Goal: Information Seeking & Learning: Learn about a topic

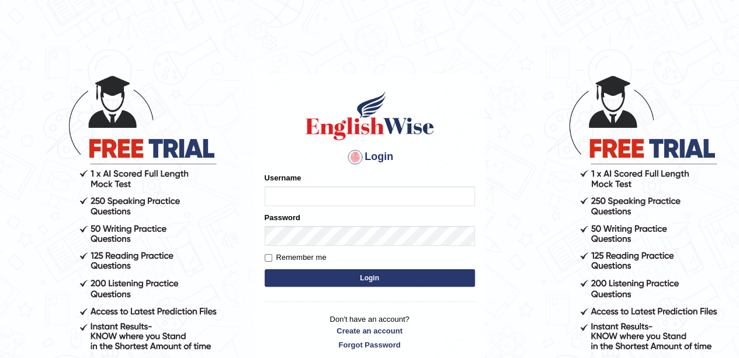
type input "okyere"
click at [399, 277] on button "Login" at bounding box center [369, 278] width 210 height 18
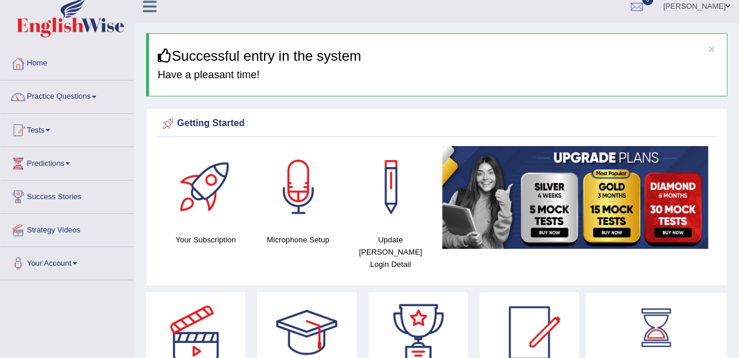
scroll to position [10, 0]
click at [96, 97] on span at bounding box center [94, 97] width 5 height 2
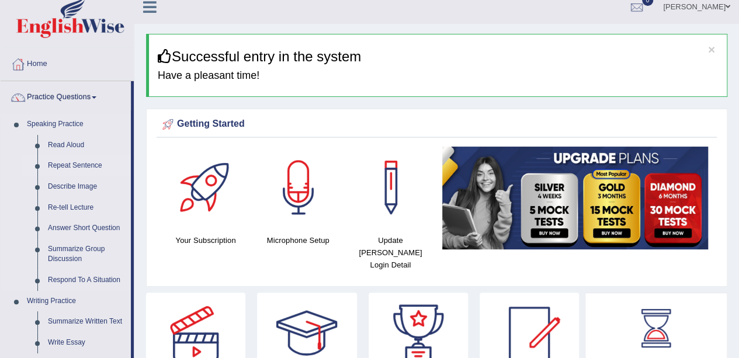
click at [88, 168] on link "Repeat Sentence" at bounding box center [87, 165] width 88 height 21
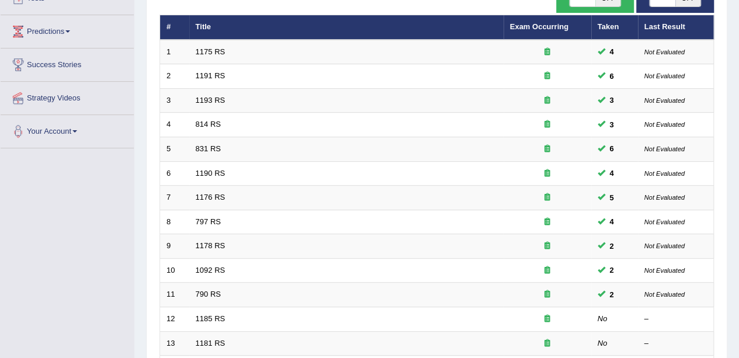
scroll to position [142, 0]
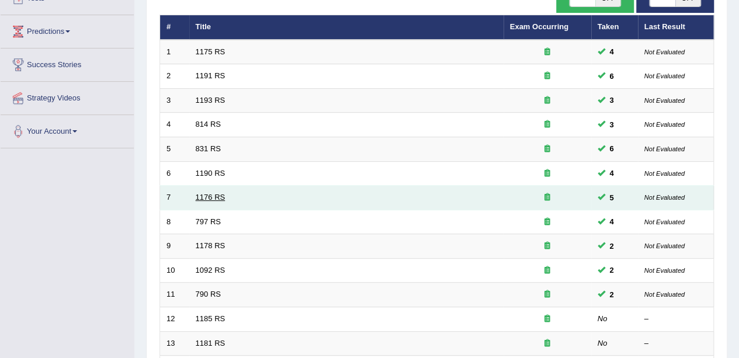
click at [209, 193] on link "1176 RS" at bounding box center [211, 197] width 30 height 9
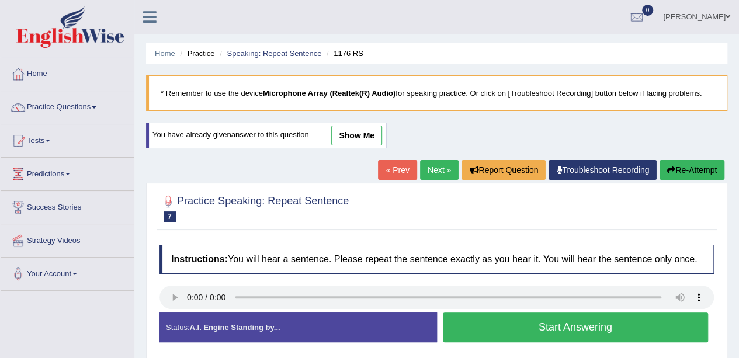
click at [357, 133] on link "show me" at bounding box center [356, 136] width 51 height 20
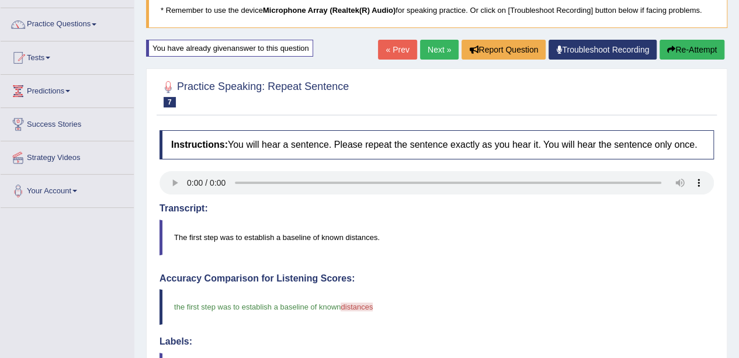
scroll to position [76, 0]
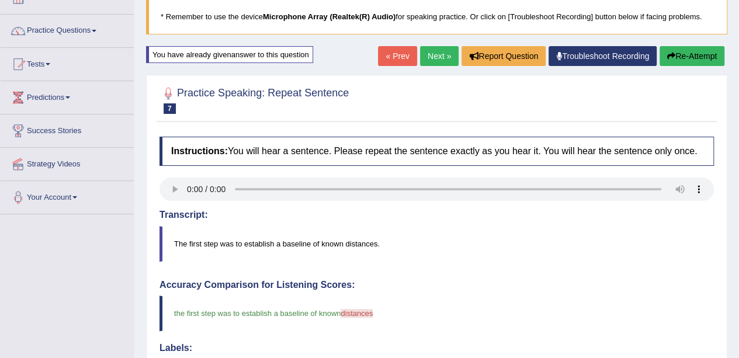
click at [436, 56] on link "Next »" at bounding box center [439, 56] width 39 height 20
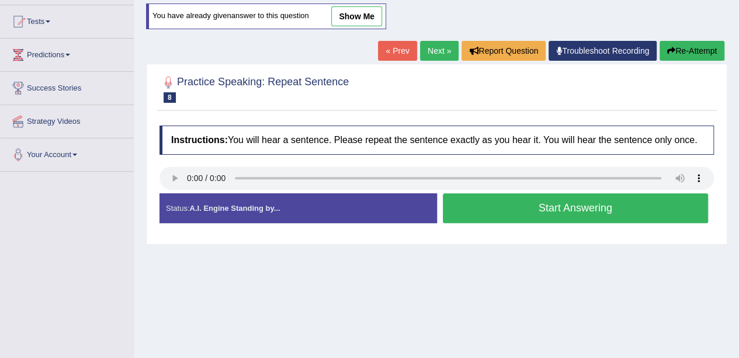
scroll to position [109, 0]
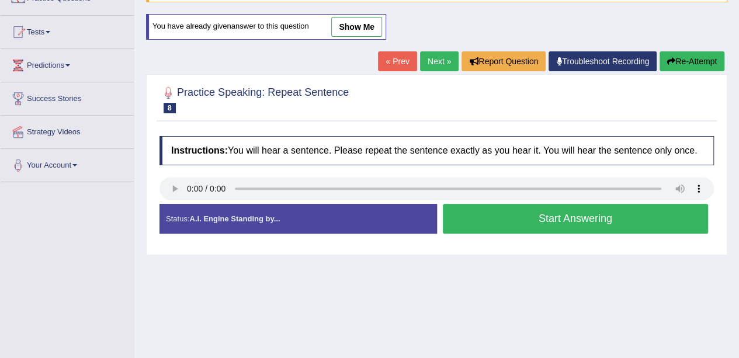
click at [367, 24] on link "show me" at bounding box center [356, 27] width 51 height 20
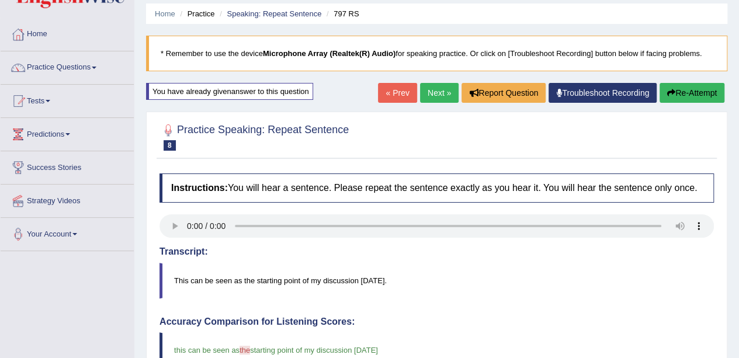
scroll to position [39, 0]
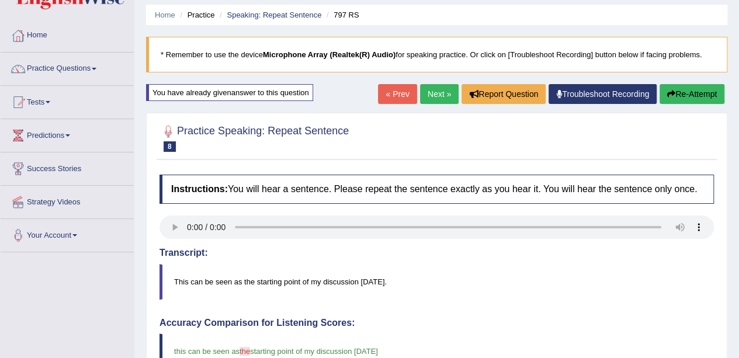
click at [430, 97] on link "Next »" at bounding box center [439, 94] width 39 height 20
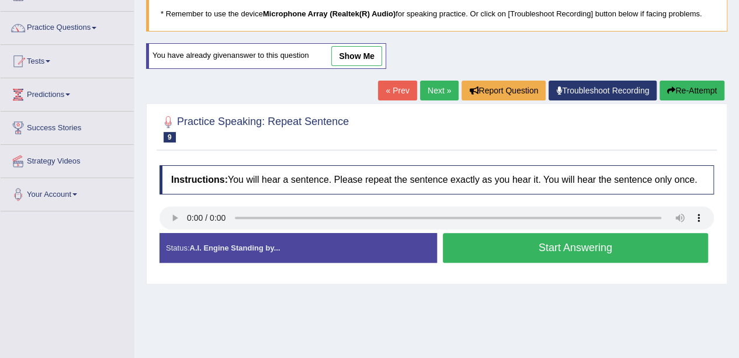
scroll to position [77, 0]
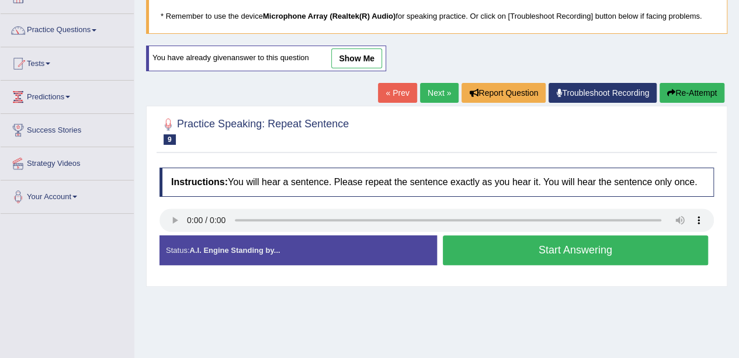
click at [354, 58] on link "show me" at bounding box center [356, 58] width 51 height 20
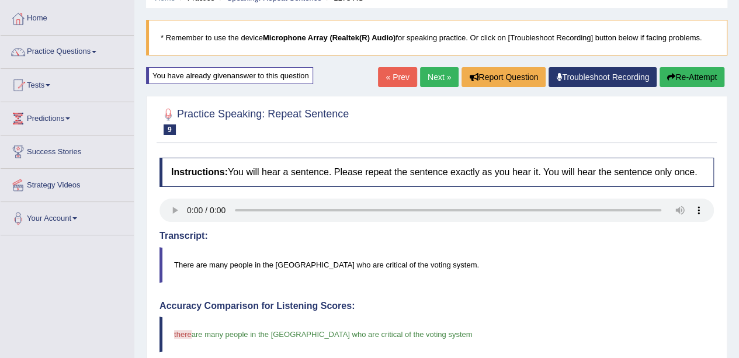
scroll to position [55, 0]
click at [429, 76] on link "Next »" at bounding box center [439, 78] width 39 height 20
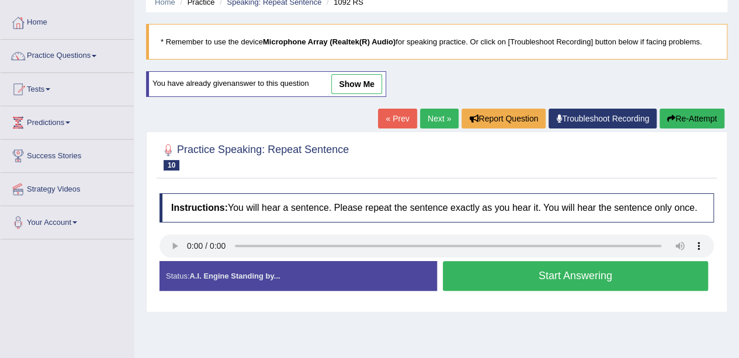
scroll to position [57, 0]
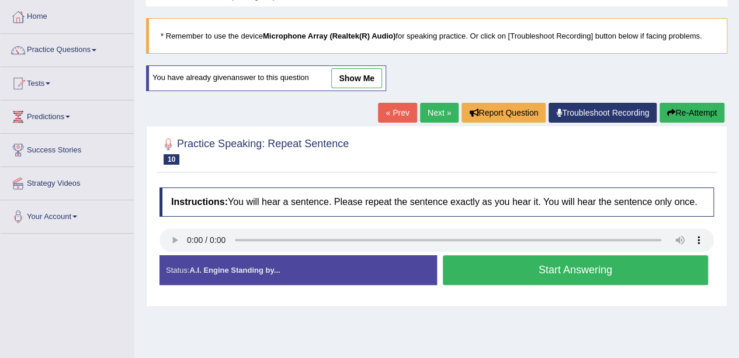
click at [367, 78] on link "show me" at bounding box center [356, 78] width 51 height 20
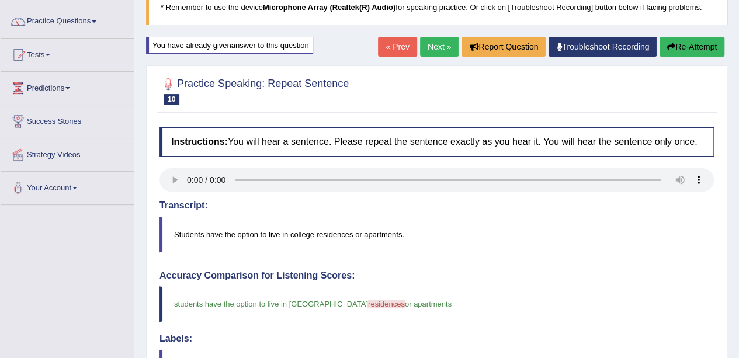
scroll to position [85, 0]
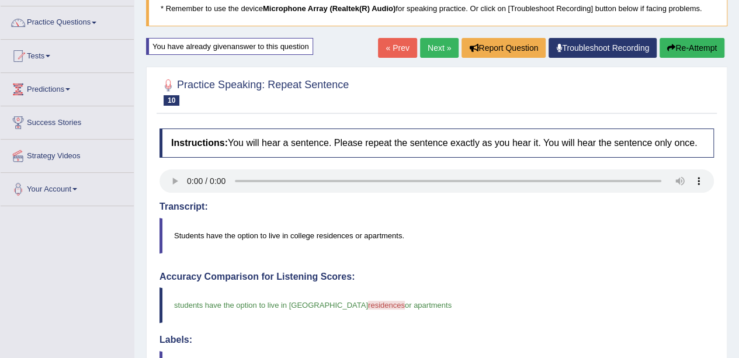
click at [431, 46] on link "Next »" at bounding box center [439, 48] width 39 height 20
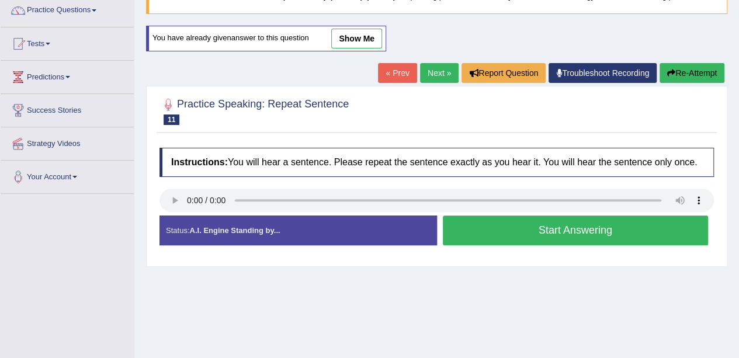
scroll to position [96, 0]
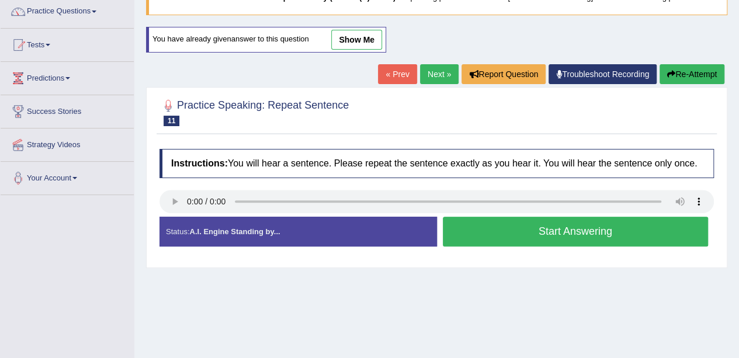
click at [362, 39] on link "show me" at bounding box center [356, 40] width 51 height 20
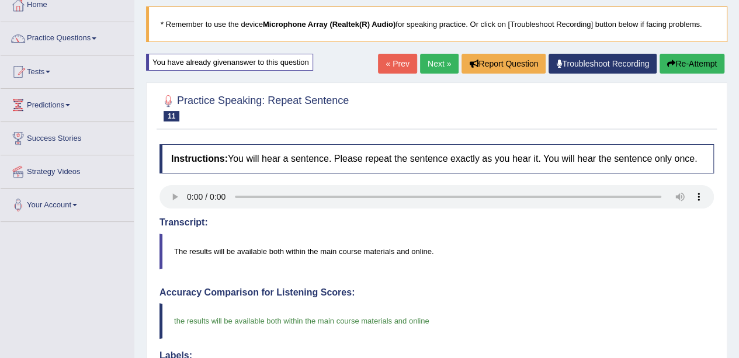
scroll to position [67, 0]
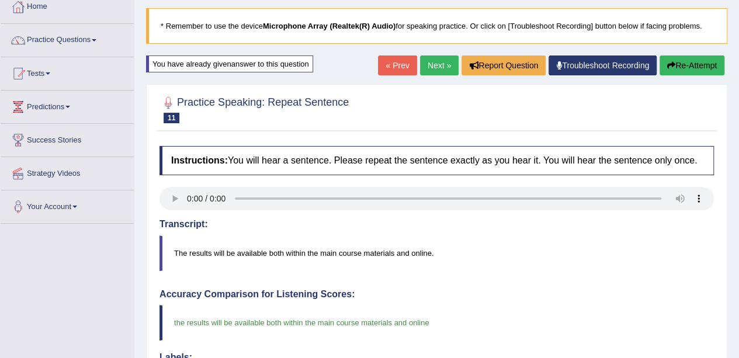
click at [430, 60] on link "Next »" at bounding box center [439, 65] width 39 height 20
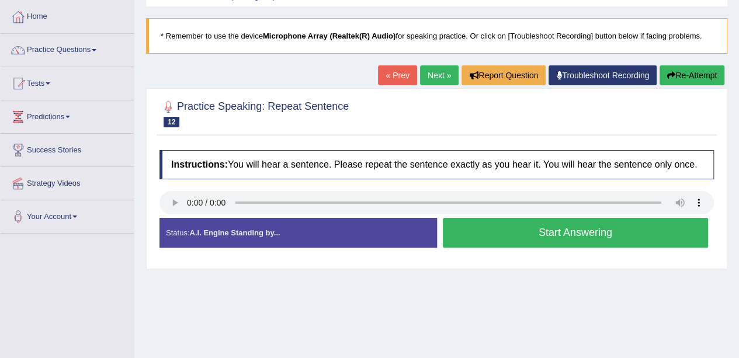
scroll to position [49, 0]
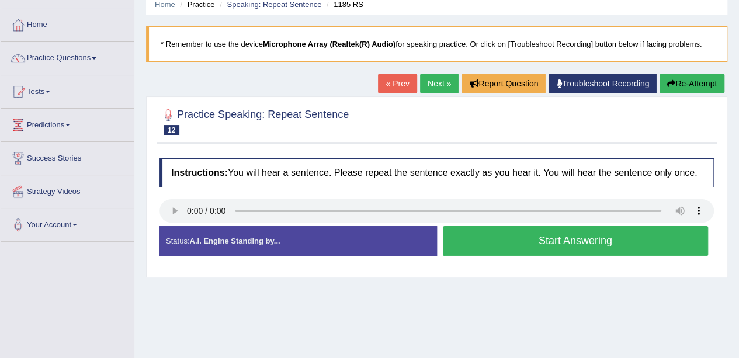
click at [168, 225] on div "Created with Highcharts 7.1.2 Too low Too high Time Pitch meter: 0 2.5 5 7.5 10" at bounding box center [295, 225] width 283 height 1
click at [645, 238] on button "Start Answering" at bounding box center [576, 241] width 266 height 30
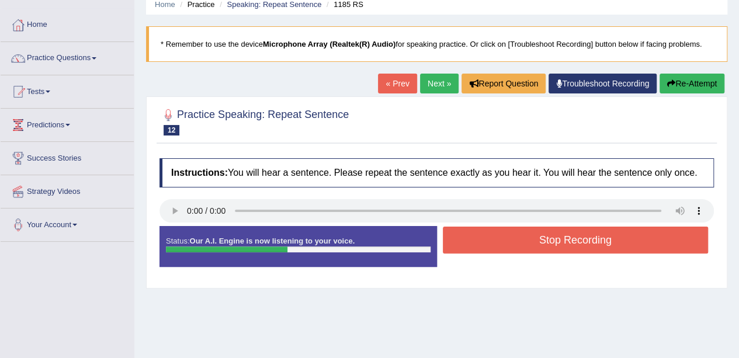
click at [652, 246] on button "Stop Recording" at bounding box center [576, 240] width 266 height 27
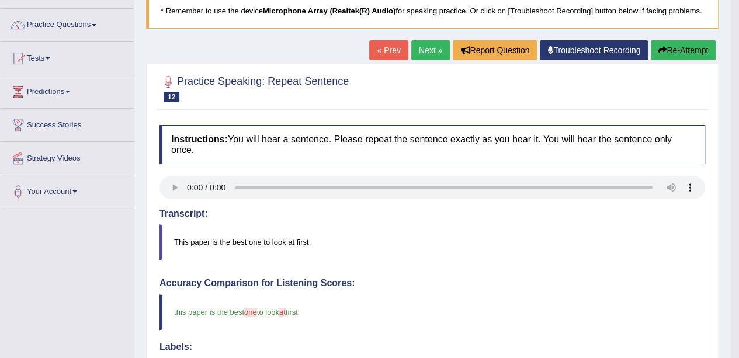
scroll to position [79, 0]
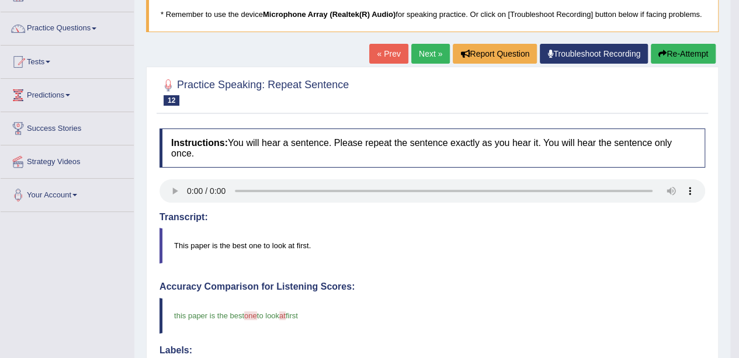
click at [427, 57] on link "Next »" at bounding box center [430, 54] width 39 height 20
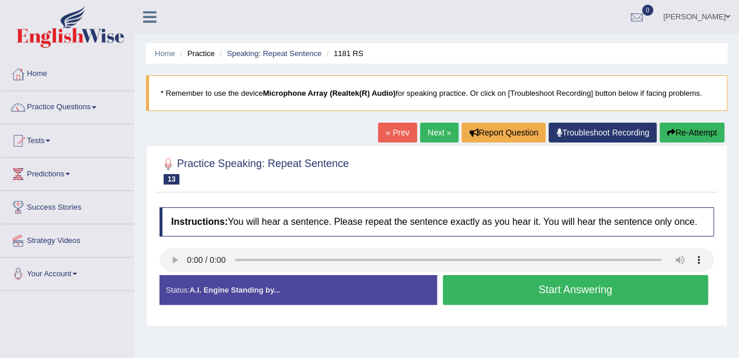
click at [627, 290] on button "Start Answering" at bounding box center [576, 290] width 266 height 30
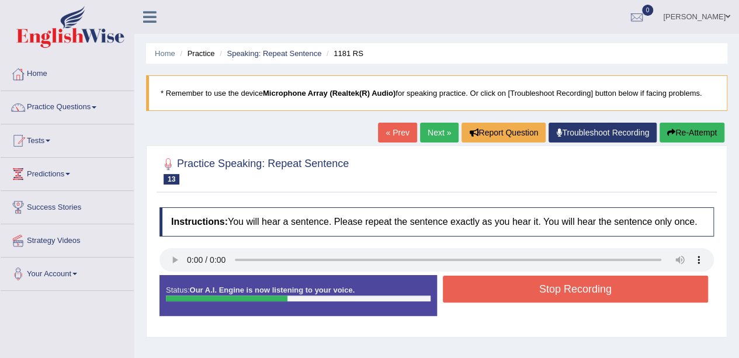
click at [664, 291] on button "Stop Recording" at bounding box center [576, 289] width 266 height 27
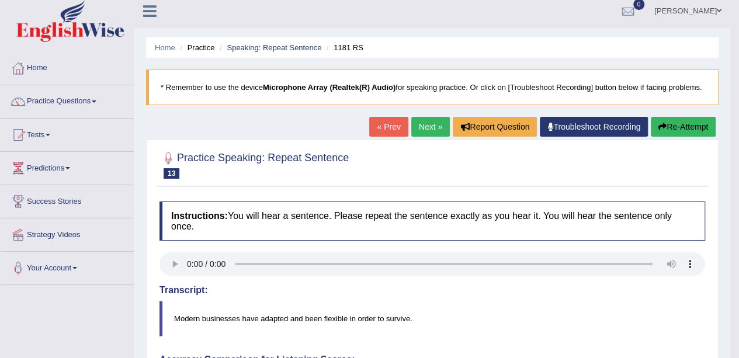
scroll to position [5, 0]
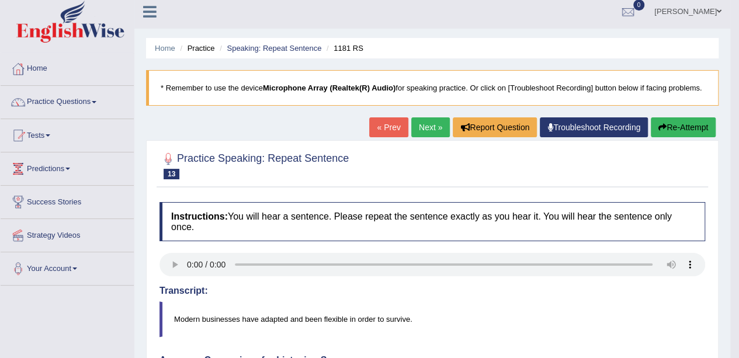
click at [688, 129] on button "Re-Attempt" at bounding box center [682, 127] width 65 height 20
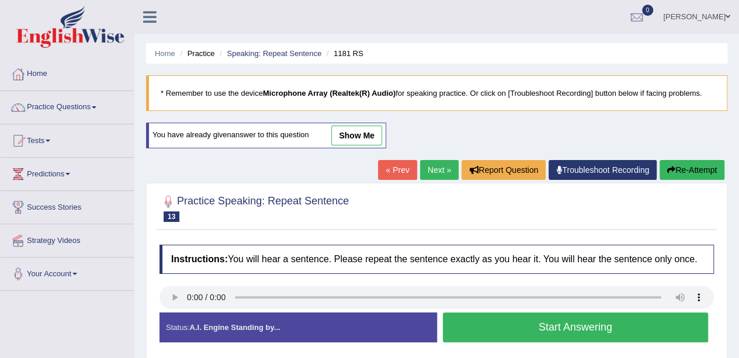
click at [361, 141] on link "show me" at bounding box center [356, 136] width 51 height 20
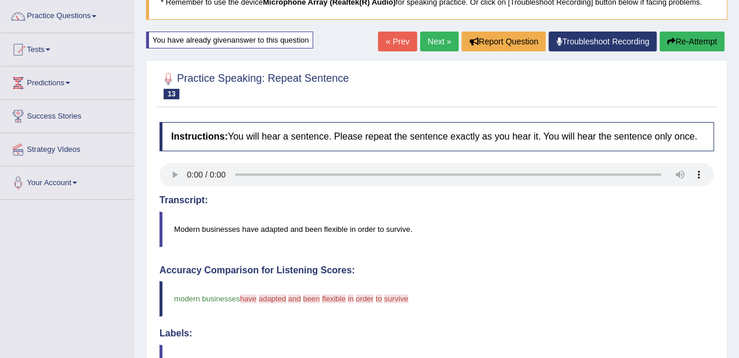
scroll to position [99, 0]
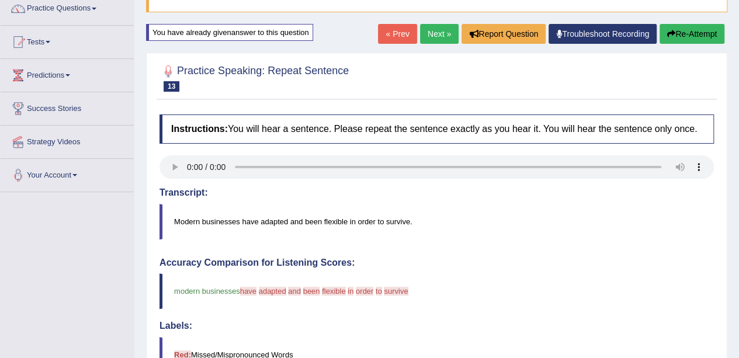
click at [686, 35] on button "Re-Attempt" at bounding box center [691, 34] width 65 height 20
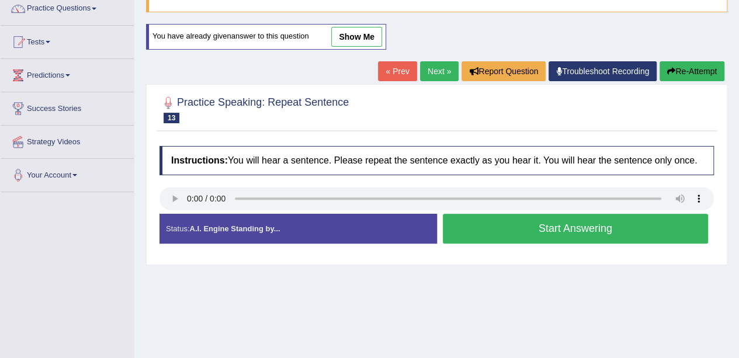
click at [577, 236] on button "Start Answering" at bounding box center [576, 229] width 266 height 30
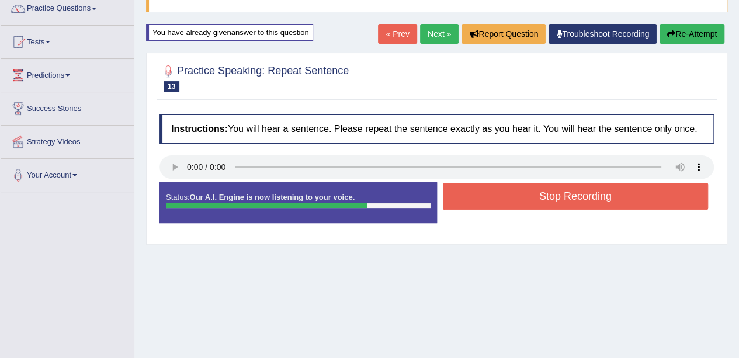
click at [633, 190] on button "Stop Recording" at bounding box center [576, 196] width 266 height 27
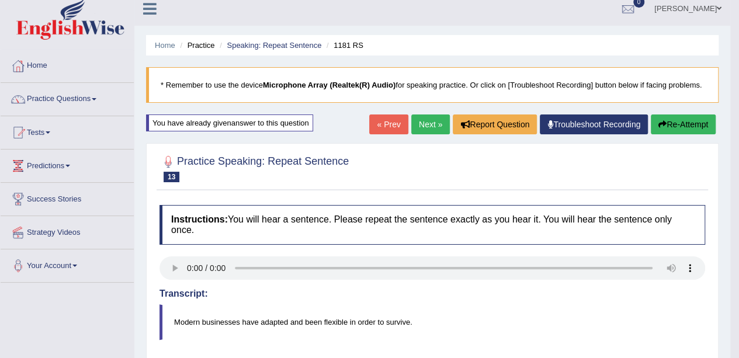
scroll to position [7, 0]
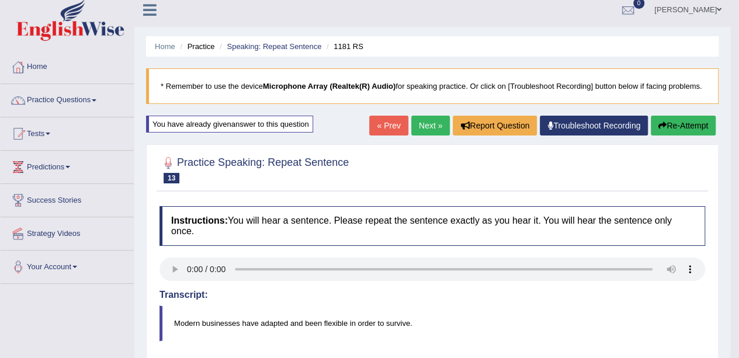
click at [686, 126] on button "Re-Attempt" at bounding box center [682, 126] width 65 height 20
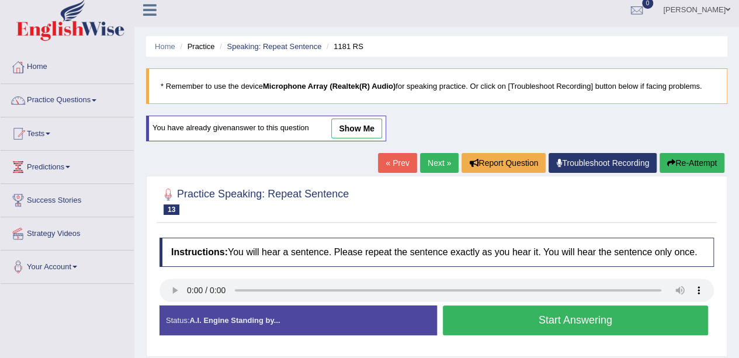
click at [630, 319] on button "Start Answering" at bounding box center [576, 320] width 266 height 30
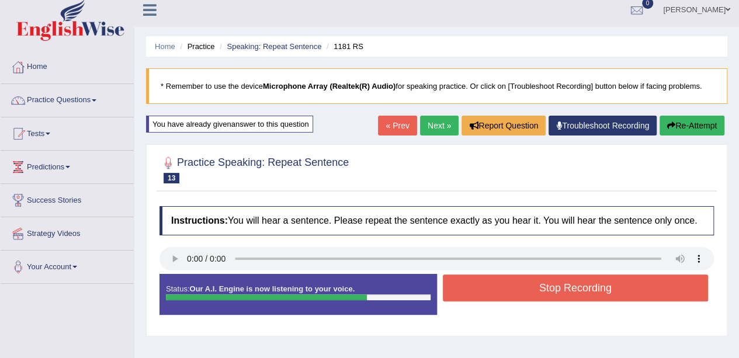
click at [645, 292] on button "Stop Recording" at bounding box center [576, 287] width 266 height 27
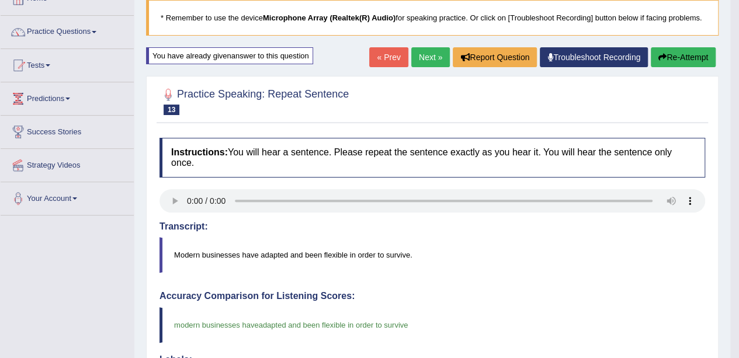
scroll to position [72, 0]
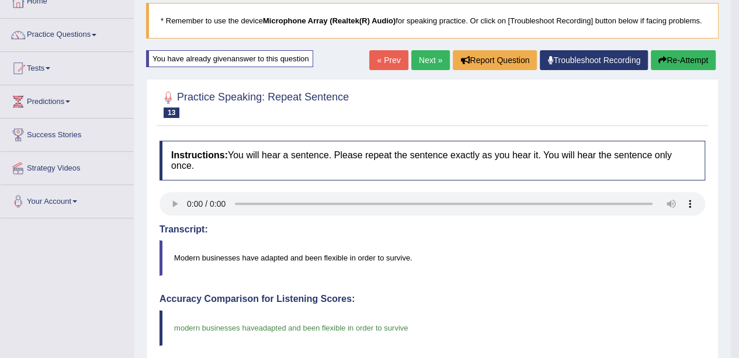
click at [702, 61] on button "Re-Attempt" at bounding box center [682, 60] width 65 height 20
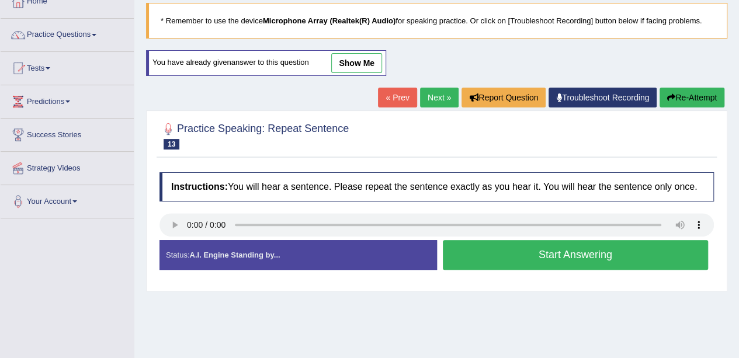
click at [643, 258] on button "Start Answering" at bounding box center [576, 255] width 266 height 30
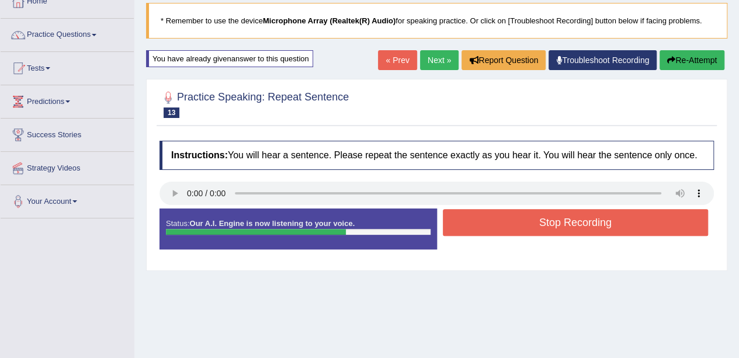
click at [643, 227] on button "Stop Recording" at bounding box center [576, 222] width 266 height 27
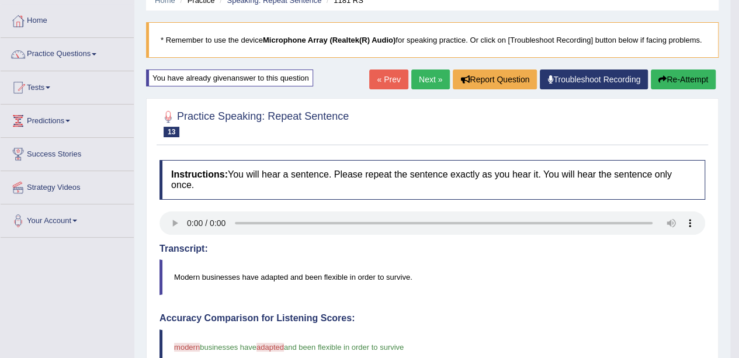
scroll to position [51, 0]
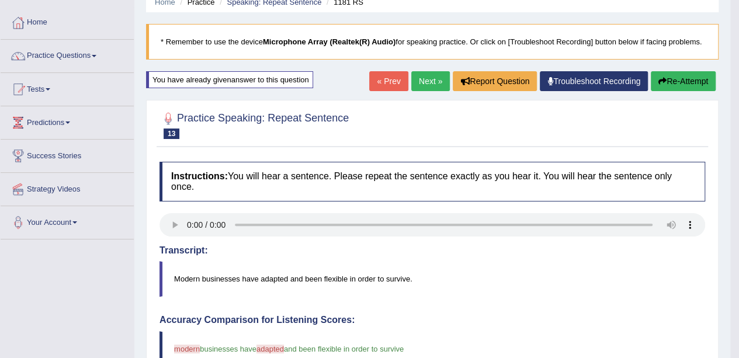
click at [688, 81] on button "Re-Attempt" at bounding box center [682, 81] width 65 height 20
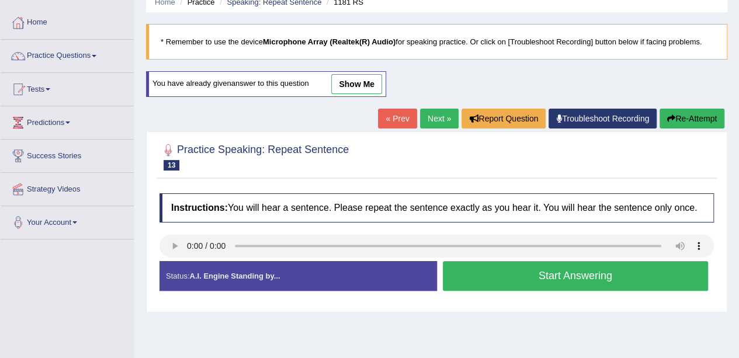
click at [551, 273] on button "Start Answering" at bounding box center [576, 276] width 266 height 30
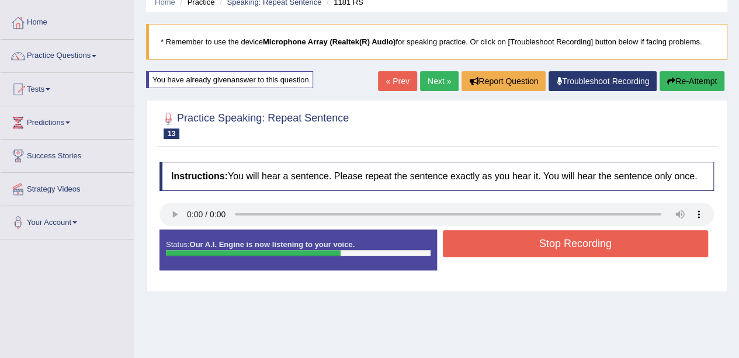
click at [638, 249] on button "Stop Recording" at bounding box center [576, 243] width 266 height 27
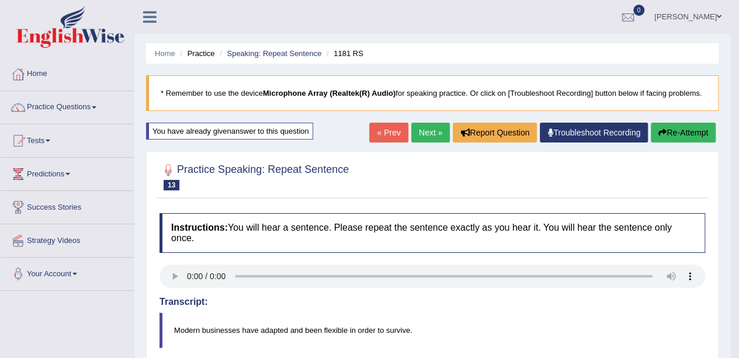
click at [419, 133] on link "Next »" at bounding box center [430, 133] width 39 height 20
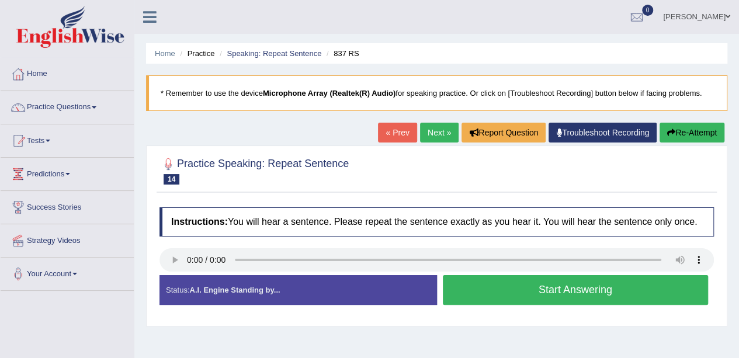
click at [590, 280] on button "Start Answering" at bounding box center [576, 290] width 266 height 30
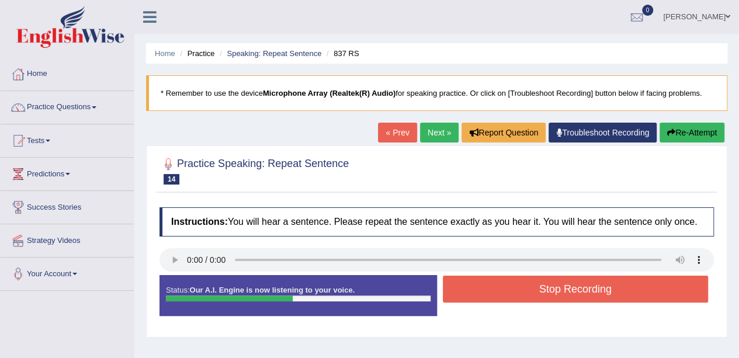
click at [590, 280] on button "Stop Recording" at bounding box center [576, 289] width 266 height 27
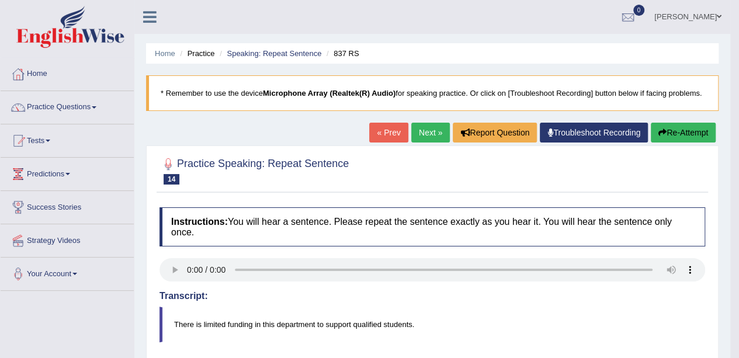
click at [679, 134] on button "Re-Attempt" at bounding box center [682, 133] width 65 height 20
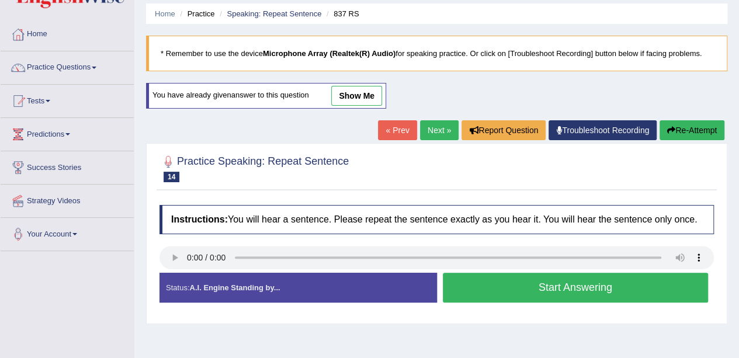
scroll to position [175, 0]
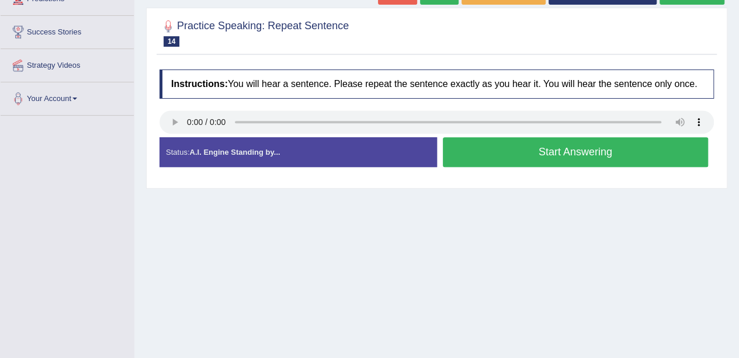
click at [564, 145] on button "Start Answering" at bounding box center [576, 152] width 266 height 30
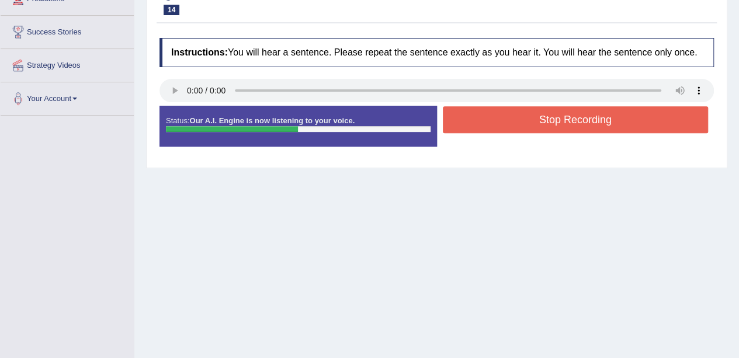
click at [565, 113] on button "Stop Recording" at bounding box center [576, 119] width 266 height 27
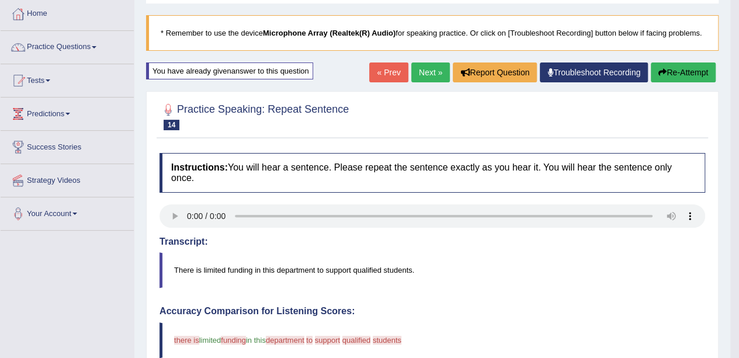
scroll to position [0, 0]
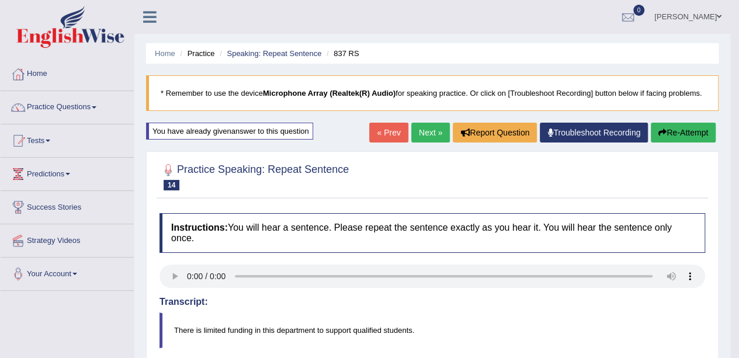
click at [666, 128] on button "Re-Attempt" at bounding box center [682, 133] width 65 height 20
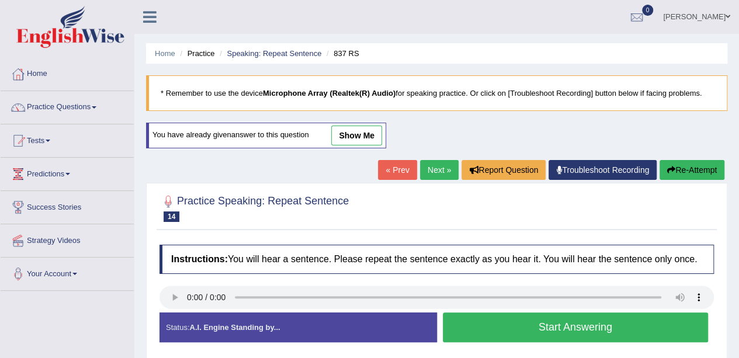
click at [576, 319] on button "Start Answering" at bounding box center [576, 327] width 266 height 30
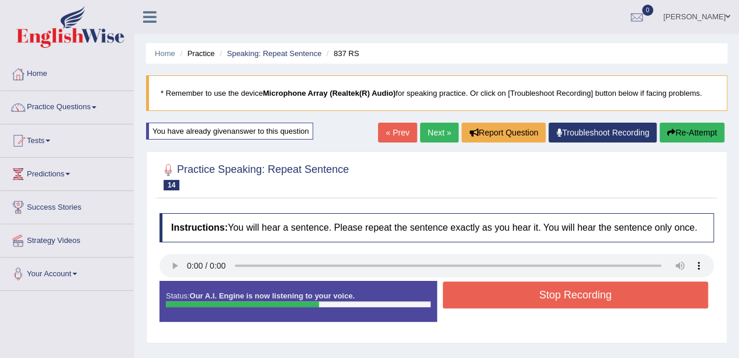
click at [580, 293] on button "Stop Recording" at bounding box center [576, 294] width 266 height 27
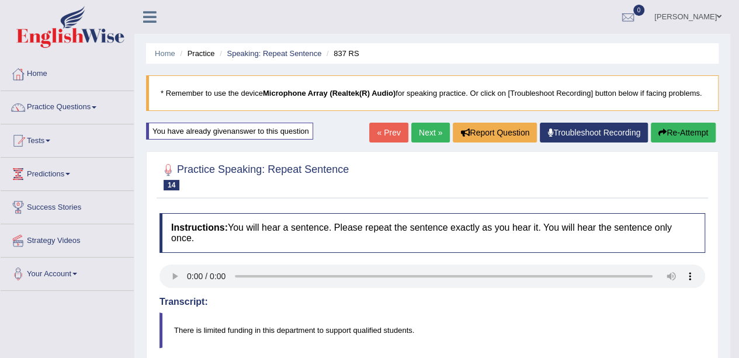
click at [676, 130] on button "Re-Attempt" at bounding box center [682, 133] width 65 height 20
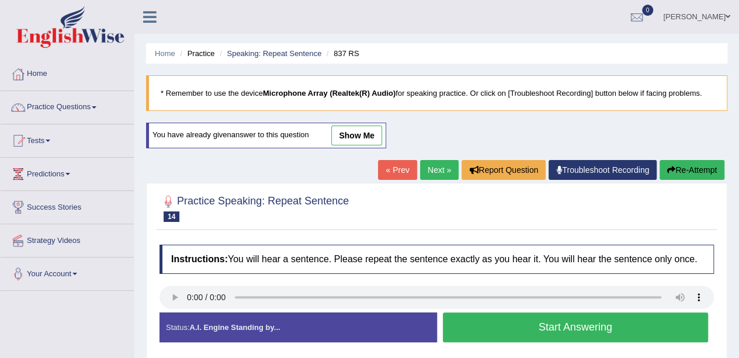
click at [577, 326] on button "Start Answering" at bounding box center [576, 327] width 266 height 30
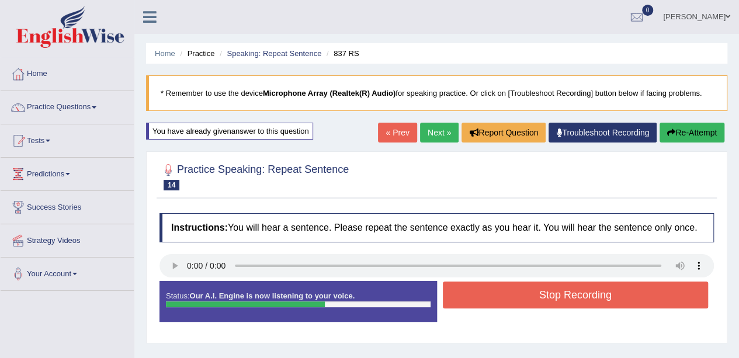
click at [532, 294] on button "Stop Recording" at bounding box center [576, 294] width 266 height 27
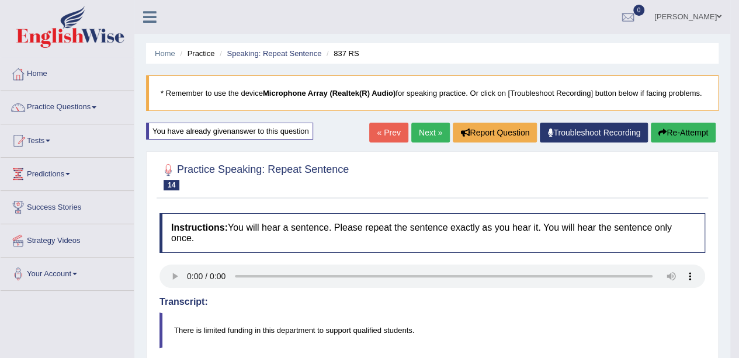
click at [681, 129] on button "Re-Attempt" at bounding box center [682, 133] width 65 height 20
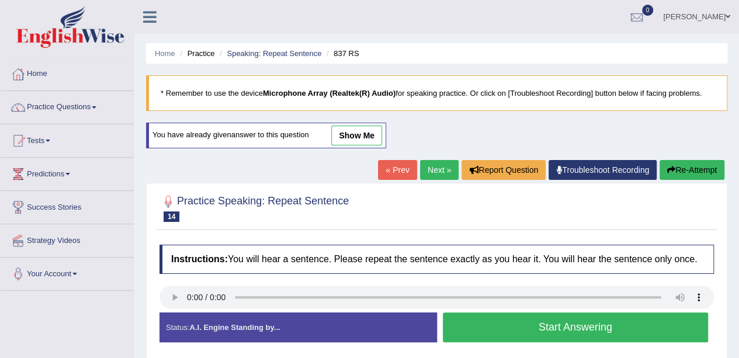
click at [500, 319] on button "Start Answering" at bounding box center [576, 327] width 266 height 30
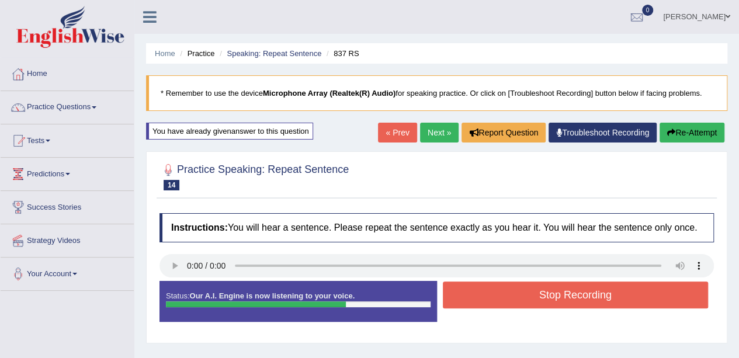
click at [511, 293] on button "Stop Recording" at bounding box center [576, 294] width 266 height 27
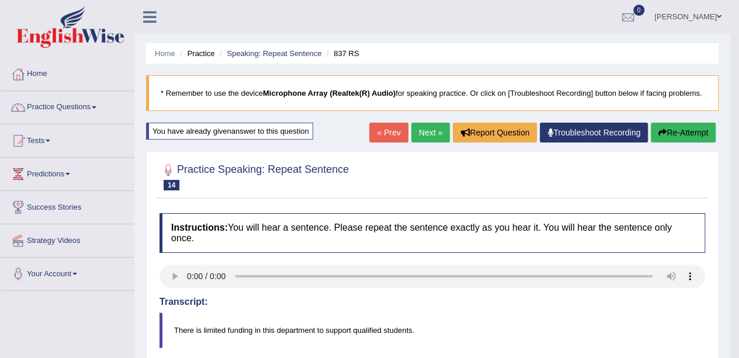
click at [667, 131] on button "Re-Attempt" at bounding box center [682, 133] width 65 height 20
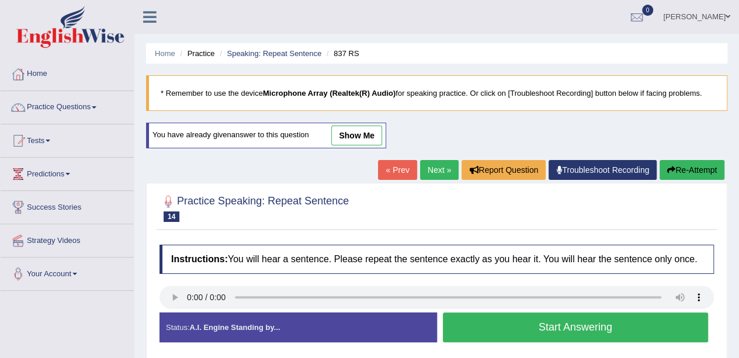
click at [470, 319] on button "Start Answering" at bounding box center [576, 327] width 266 height 30
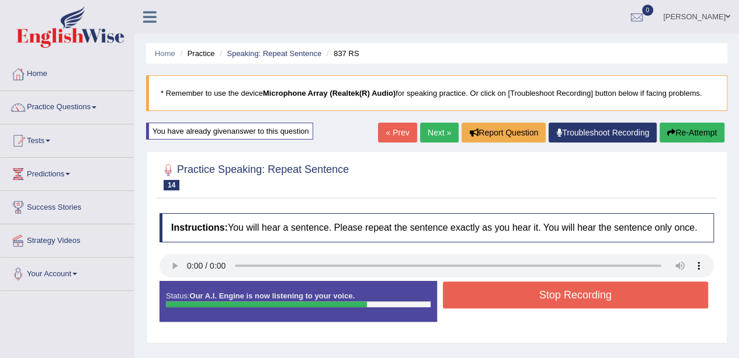
click at [500, 289] on button "Stop Recording" at bounding box center [576, 294] width 266 height 27
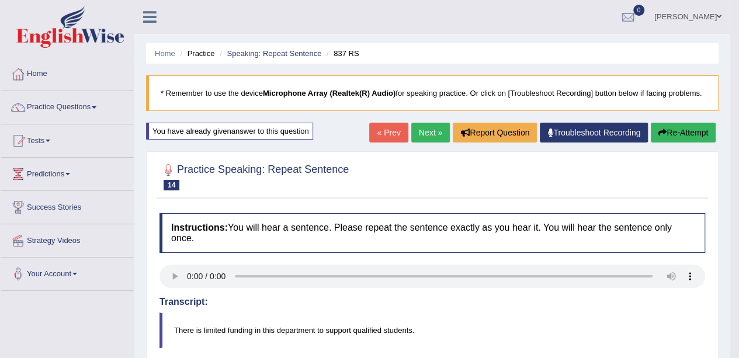
click at [660, 127] on button "Re-Attempt" at bounding box center [682, 133] width 65 height 20
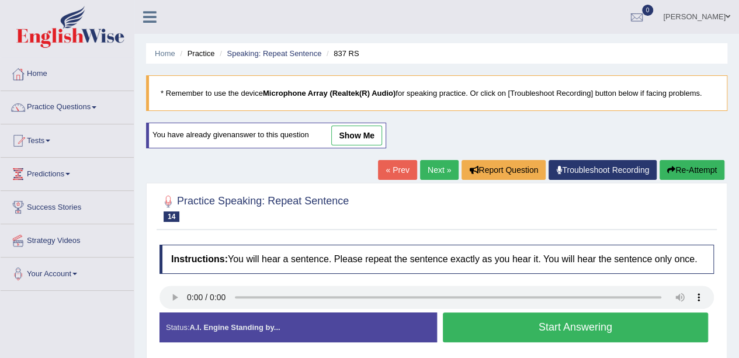
click at [472, 328] on button "Start Answering" at bounding box center [576, 327] width 266 height 30
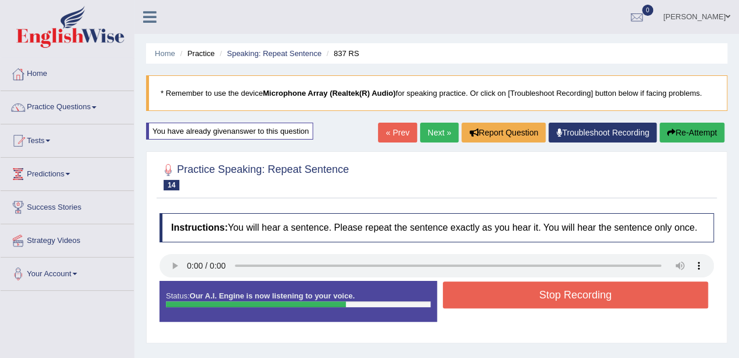
click at [482, 293] on button "Stop Recording" at bounding box center [576, 294] width 266 height 27
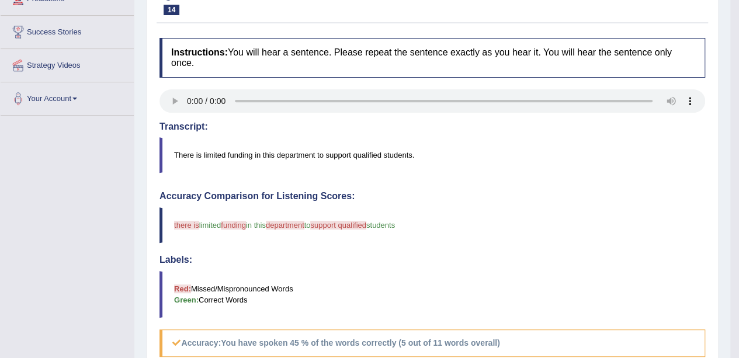
scroll to position [117, 0]
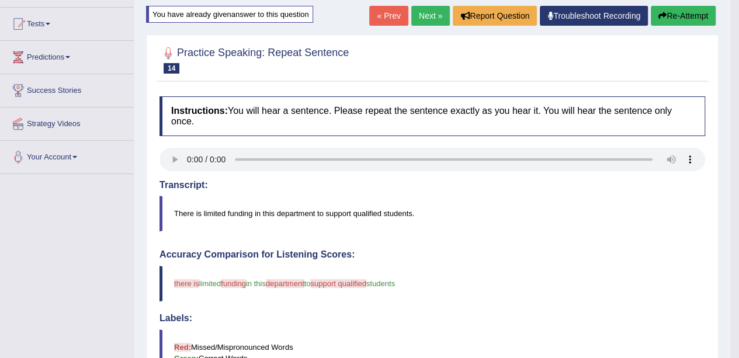
click at [680, 11] on button "Re-Attempt" at bounding box center [682, 16] width 65 height 20
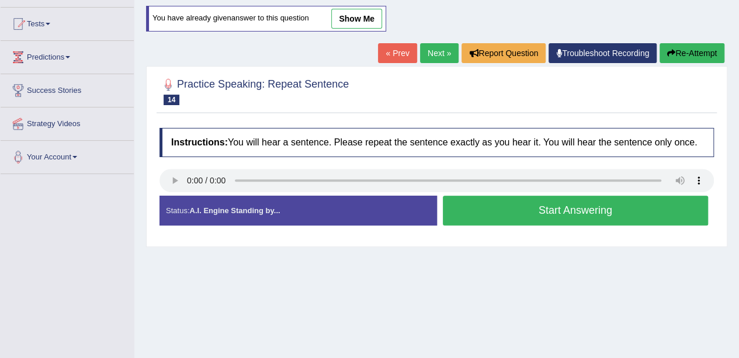
click at [542, 209] on button "Start Answering" at bounding box center [576, 211] width 266 height 30
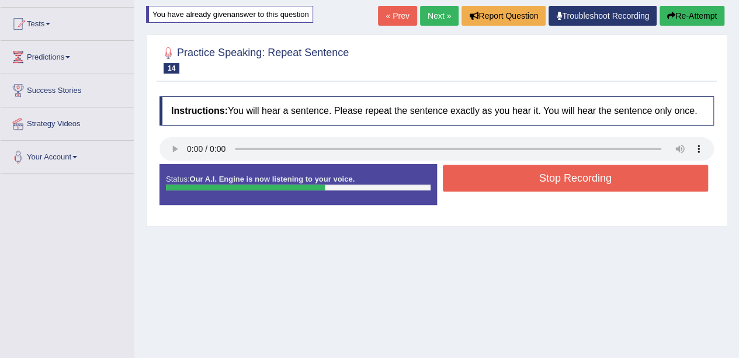
click at [542, 209] on div "Status: Our A.I. Engine is now listening to your voice. Start Answering Stop Re…" at bounding box center [436, 190] width 554 height 53
click at [650, 182] on button "Stop Recording" at bounding box center [576, 178] width 266 height 27
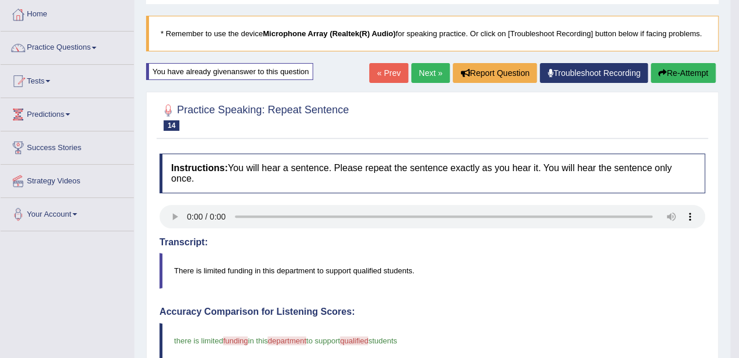
scroll to position [58, 0]
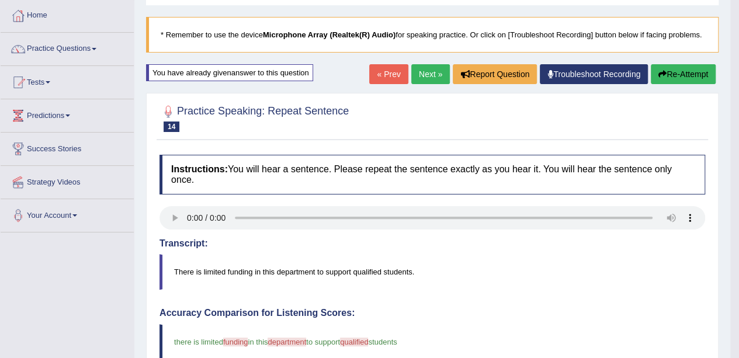
click at [678, 74] on button "Re-Attempt" at bounding box center [682, 74] width 65 height 20
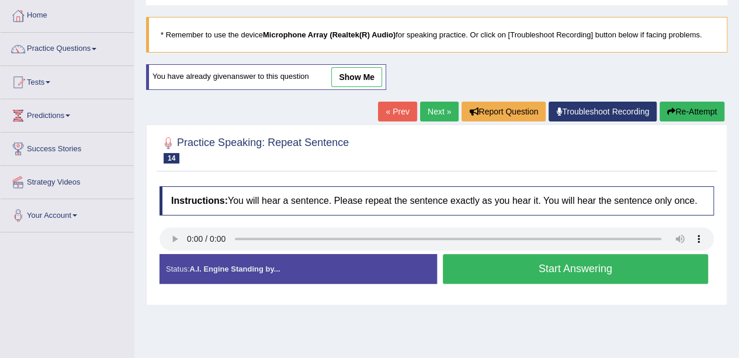
click at [490, 262] on button "Start Answering" at bounding box center [576, 269] width 266 height 30
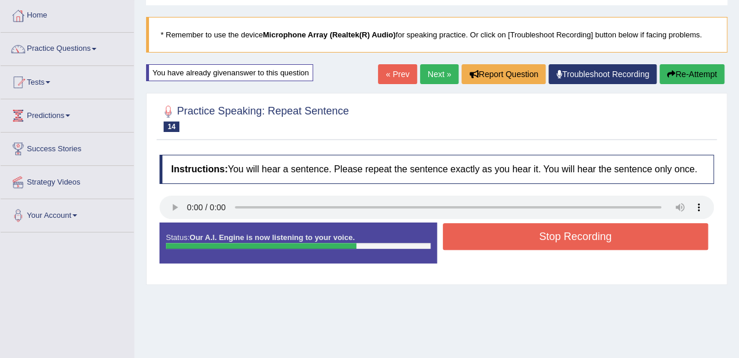
click at [546, 239] on button "Stop Recording" at bounding box center [576, 236] width 266 height 27
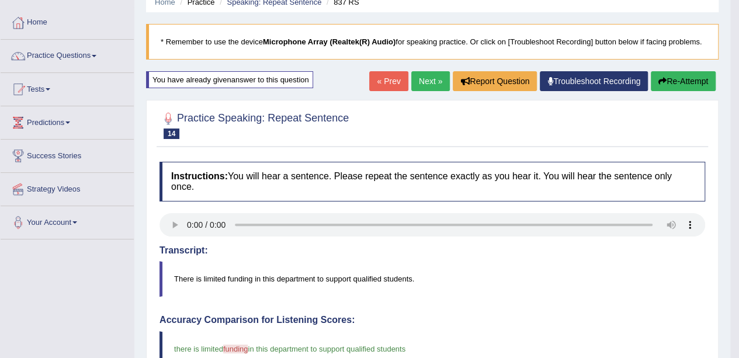
scroll to position [35, 0]
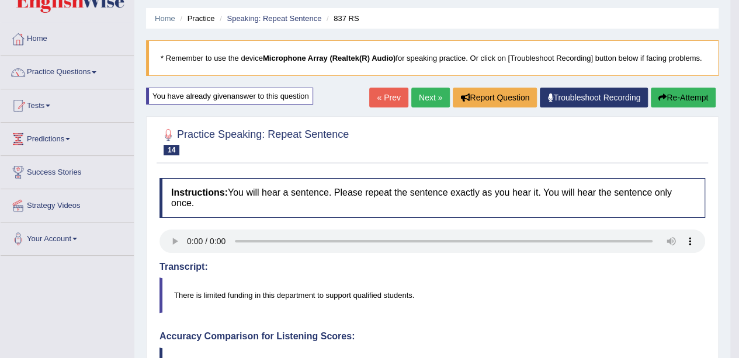
click at [661, 95] on icon "button" at bounding box center [662, 97] width 8 height 8
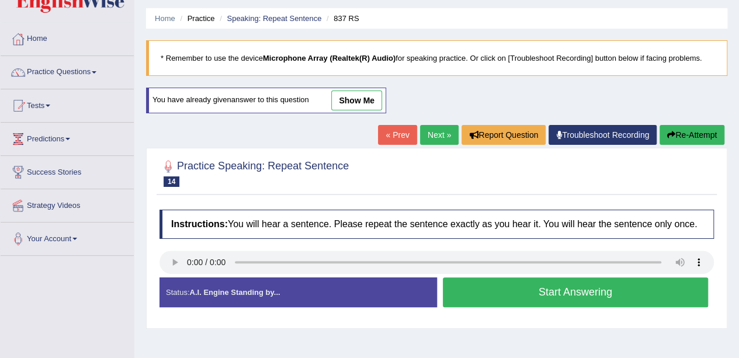
click at [492, 283] on button "Start Answering" at bounding box center [576, 292] width 266 height 30
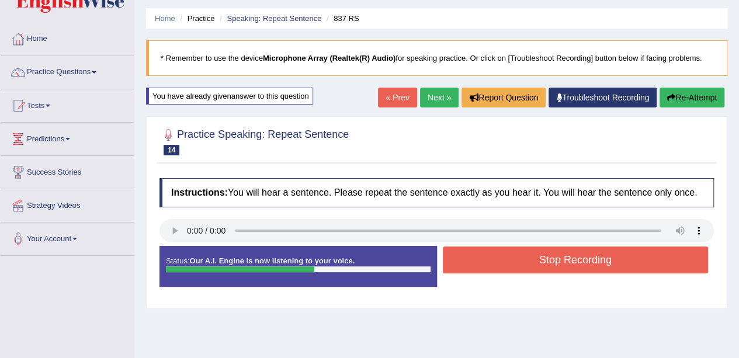
click at [496, 252] on button "Stop Recording" at bounding box center [576, 259] width 266 height 27
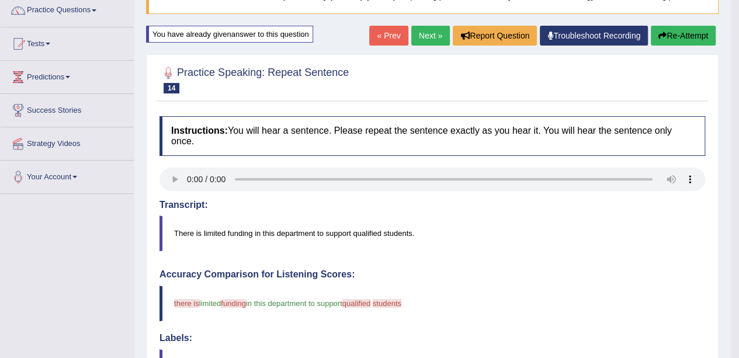
scroll to position [93, 0]
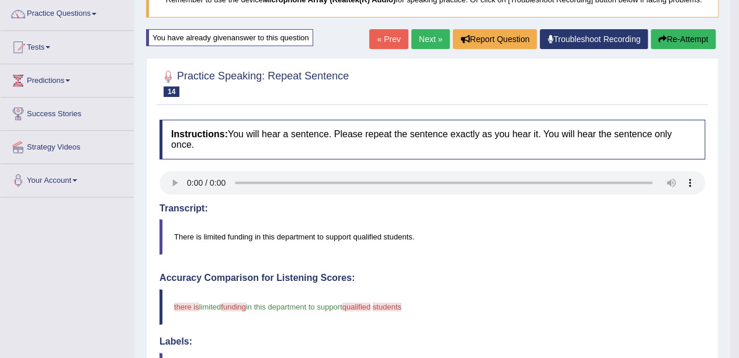
click at [423, 39] on link "Next »" at bounding box center [430, 39] width 39 height 20
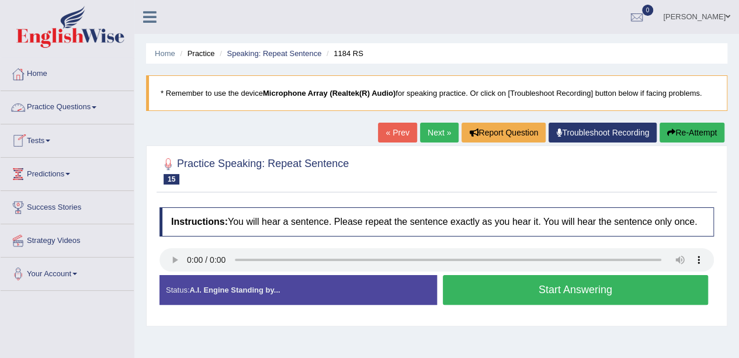
click at [96, 107] on span at bounding box center [94, 107] width 5 height 2
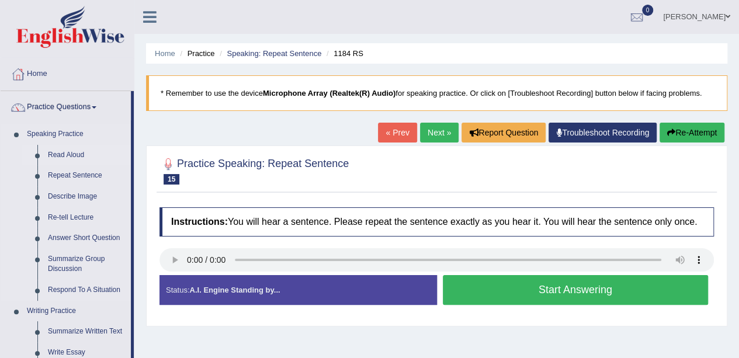
click at [71, 157] on link "Read Aloud" at bounding box center [87, 155] width 88 height 21
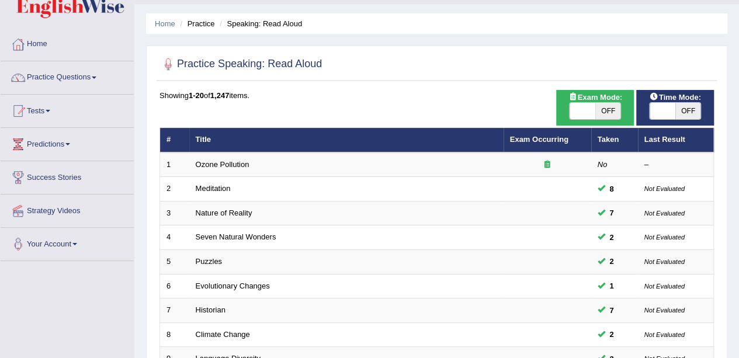
scroll to position [1, 0]
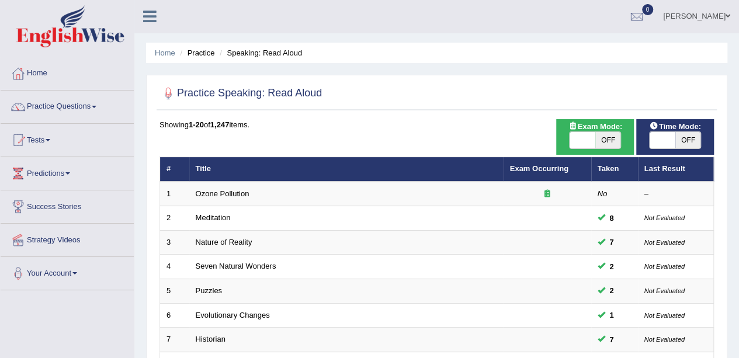
drag, startPoint x: 402, startPoint y: 175, endPoint x: 0, endPoint y: 75, distance: 413.9
click at [0, 75] on div "Home Practice Questions Speaking Practice Read Aloud Repeat Sentence Describe I…" at bounding box center [67, 173] width 151 height 233
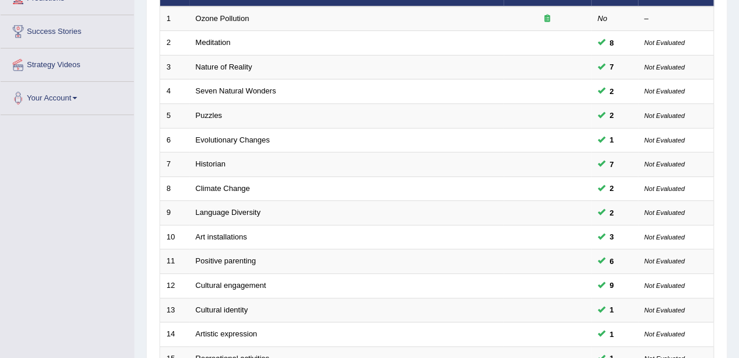
scroll to position [117, 0]
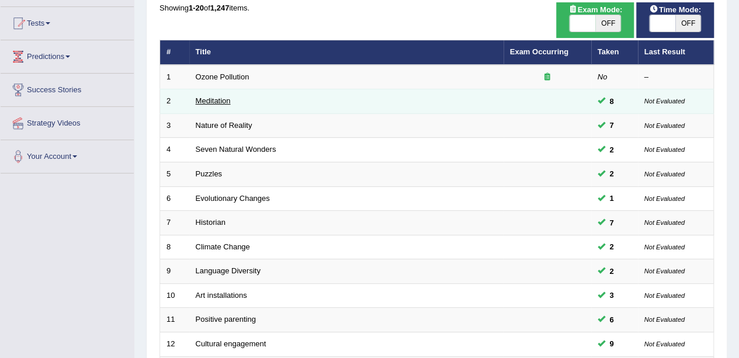
click at [215, 102] on link "Meditation" at bounding box center [213, 100] width 35 height 9
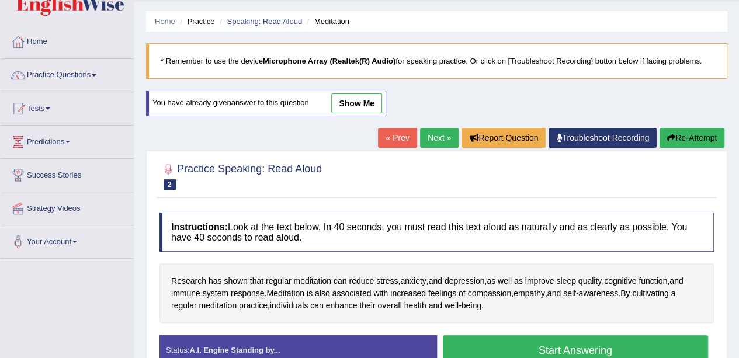
scroll to position [21, 0]
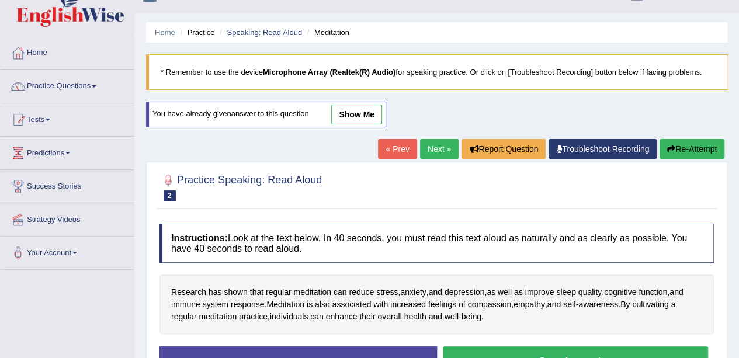
click at [368, 110] on link "show me" at bounding box center [356, 115] width 51 height 20
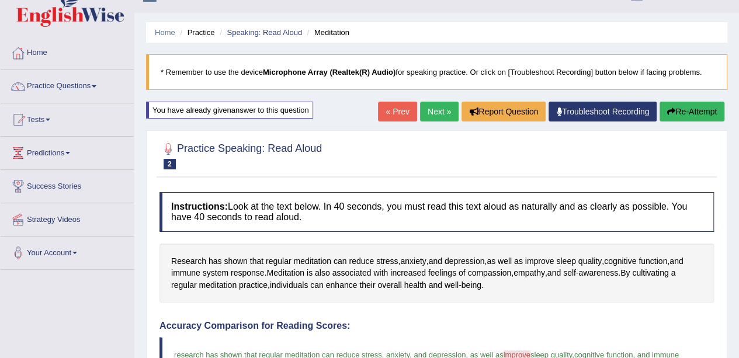
click at [685, 110] on button "Re-Attempt" at bounding box center [691, 112] width 65 height 20
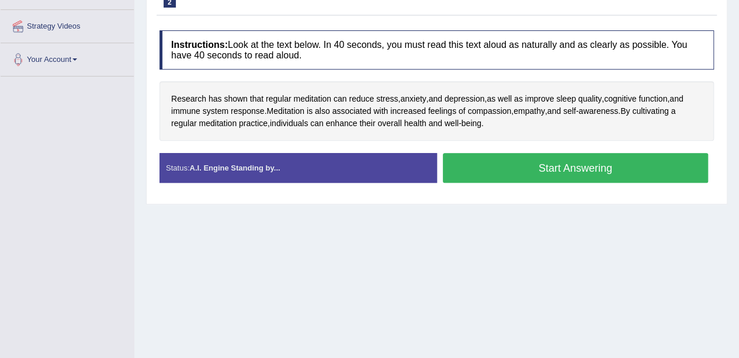
scroll to position [196, 0]
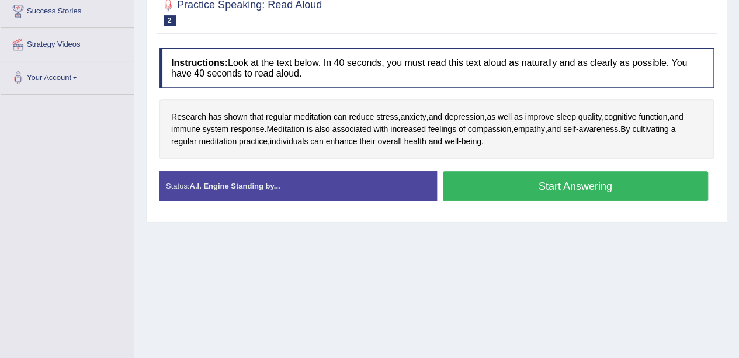
click at [507, 177] on button "Start Answering" at bounding box center [576, 186] width 266 height 30
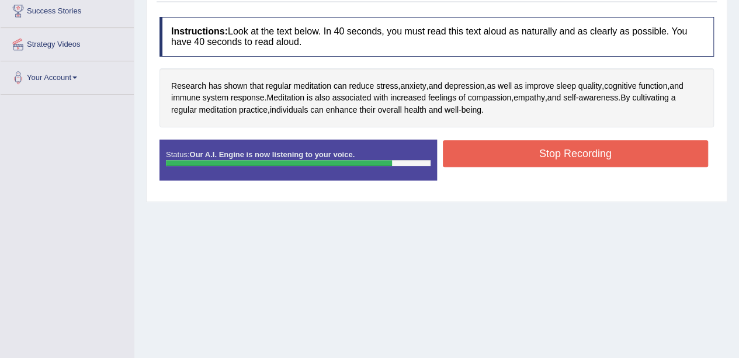
click at [530, 144] on button "Stop Recording" at bounding box center [576, 153] width 266 height 27
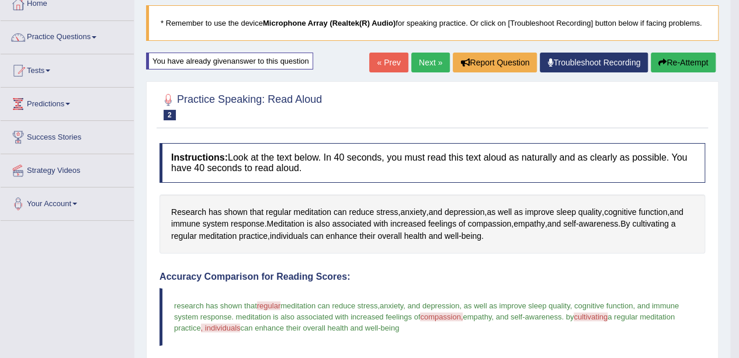
scroll to position [21, 0]
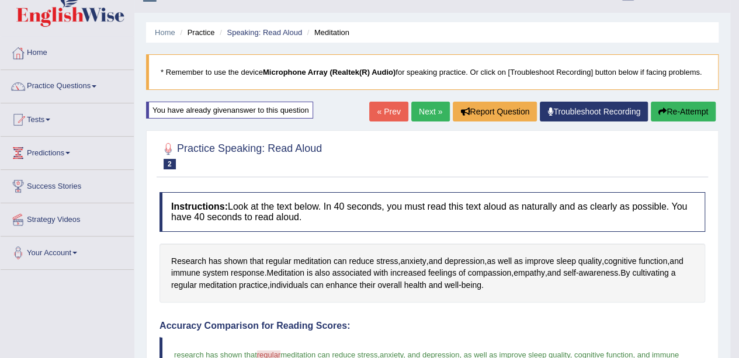
click at [664, 110] on button "Re-Attempt" at bounding box center [682, 112] width 65 height 20
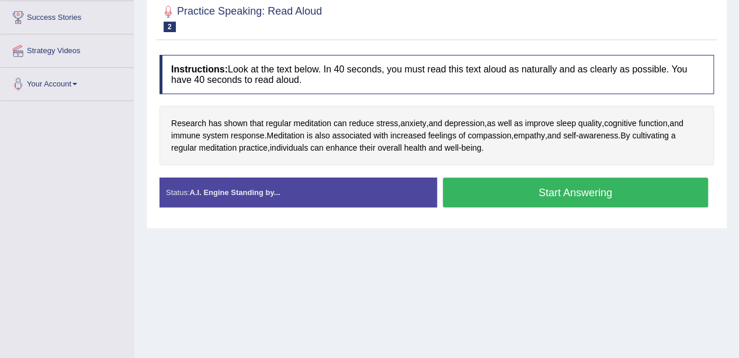
scroll to position [196, 0]
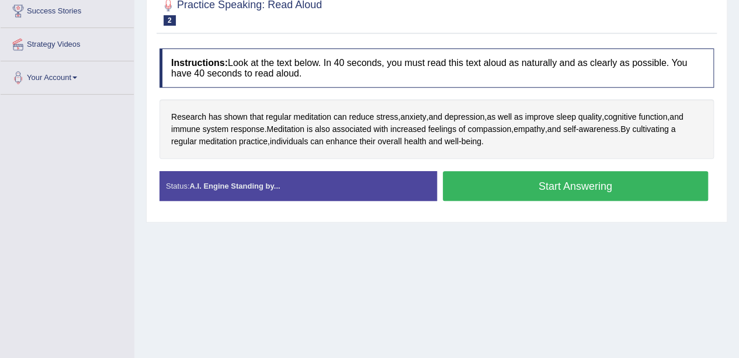
click at [518, 180] on button "Start Answering" at bounding box center [576, 186] width 266 height 30
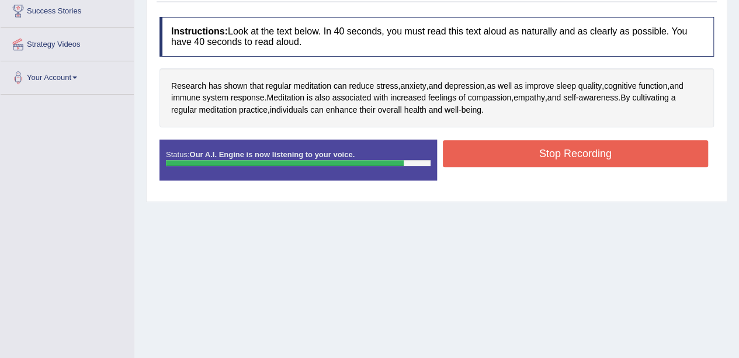
click at [517, 152] on button "Stop Recording" at bounding box center [576, 153] width 266 height 27
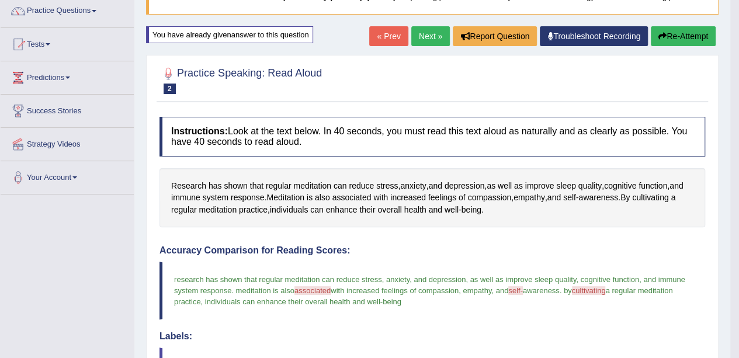
scroll to position [91, 0]
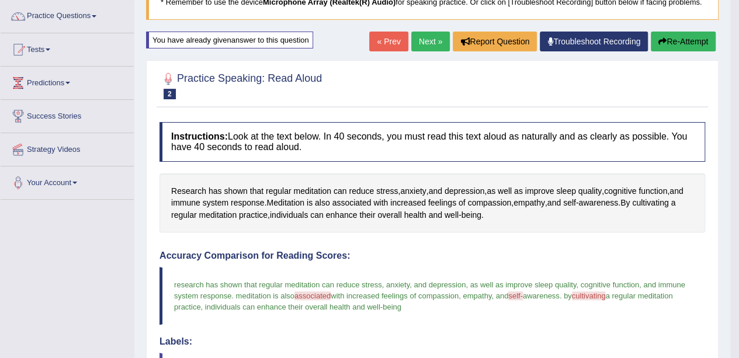
click at [668, 37] on button "Re-Attempt" at bounding box center [682, 42] width 65 height 20
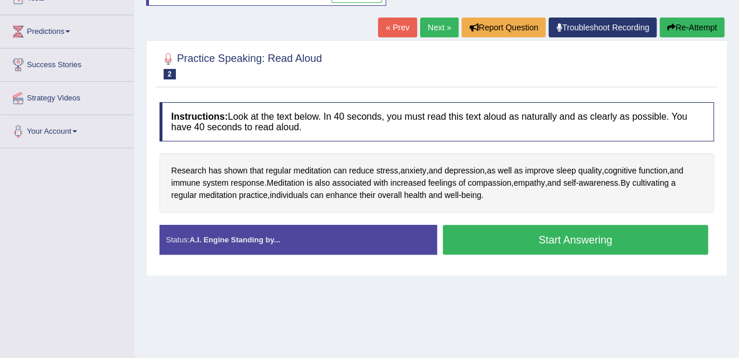
scroll to position [153, 0]
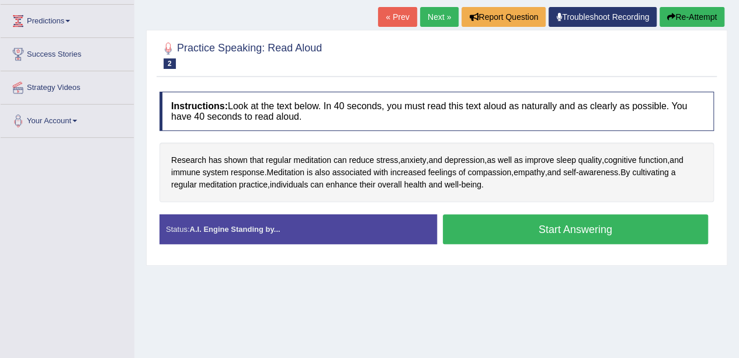
click at [461, 228] on button "Start Answering" at bounding box center [576, 229] width 266 height 30
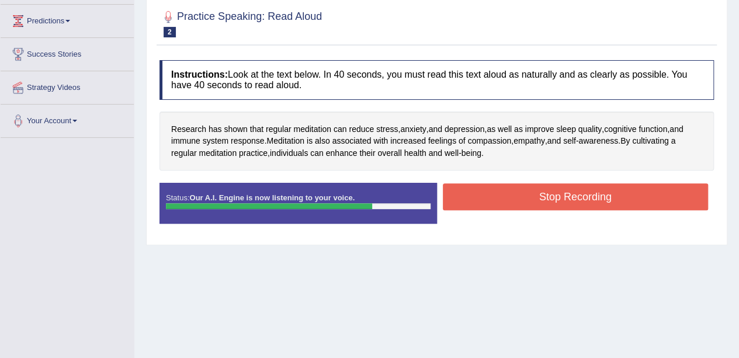
click at [482, 200] on button "Stop Recording" at bounding box center [576, 196] width 266 height 27
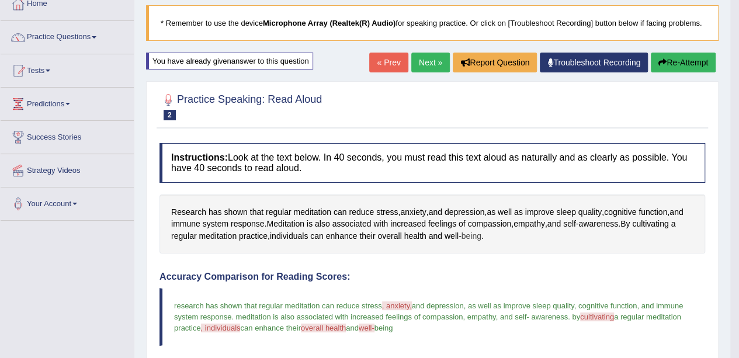
scroll to position [0, 0]
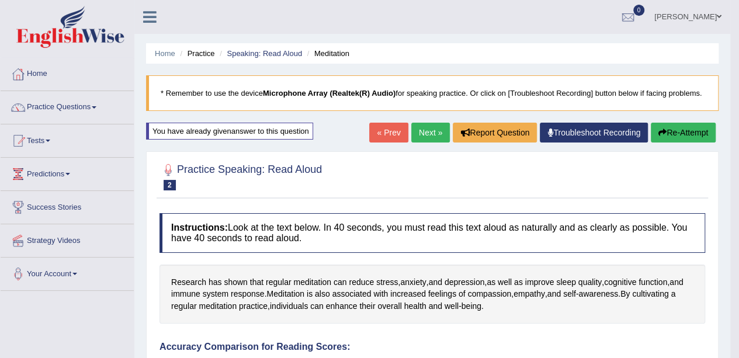
click at [678, 135] on button "Re-Attempt" at bounding box center [682, 133] width 65 height 20
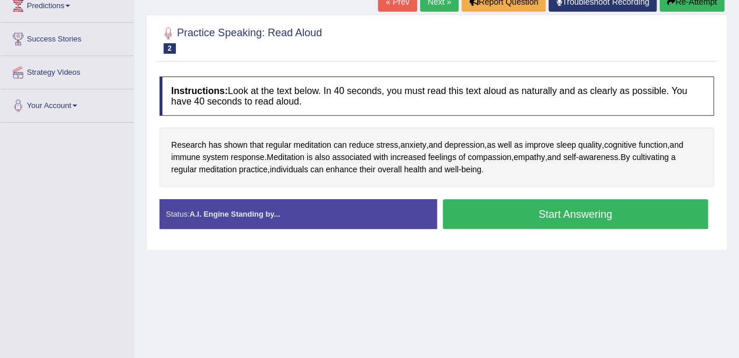
scroll to position [175, 0]
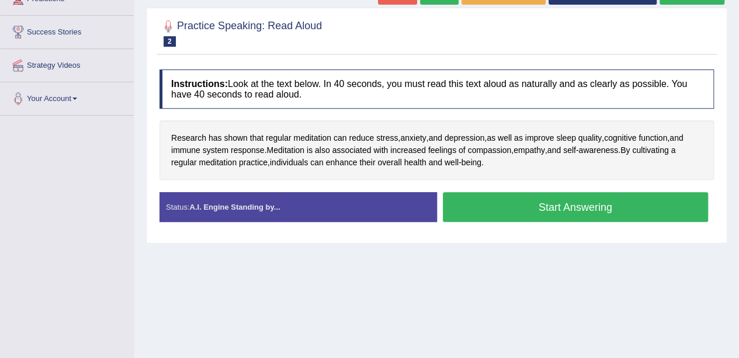
click at [522, 199] on button "Start Answering" at bounding box center [576, 207] width 266 height 30
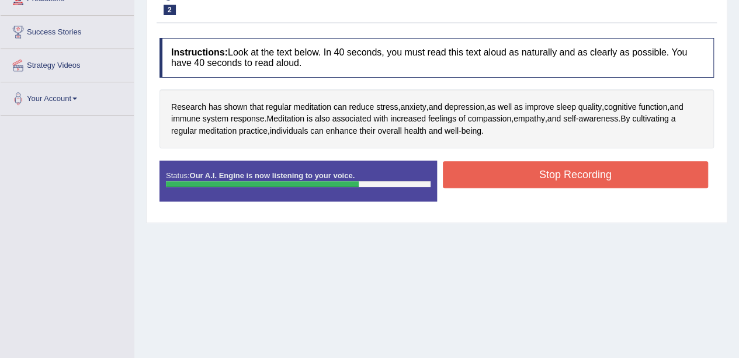
click at [575, 172] on button "Stop Recording" at bounding box center [576, 174] width 266 height 27
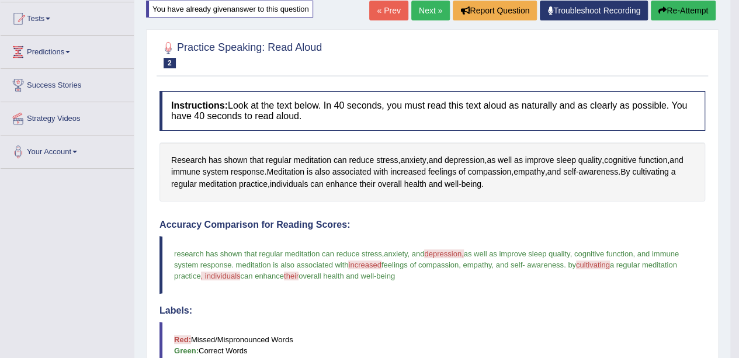
scroll to position [117, 0]
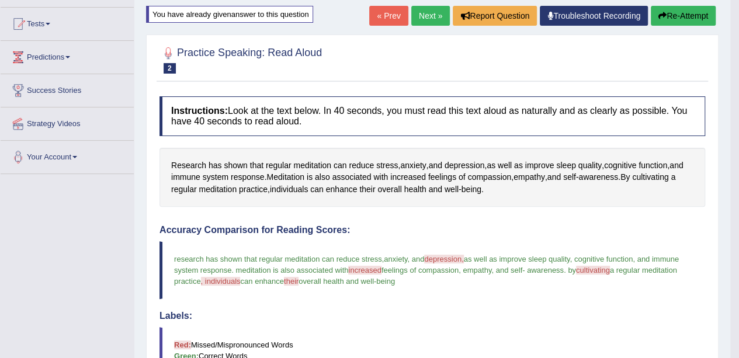
click at [668, 19] on button "Re-Attempt" at bounding box center [682, 16] width 65 height 20
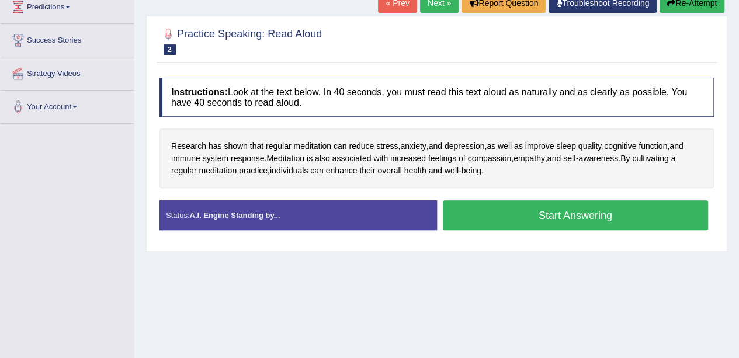
scroll to position [175, 0]
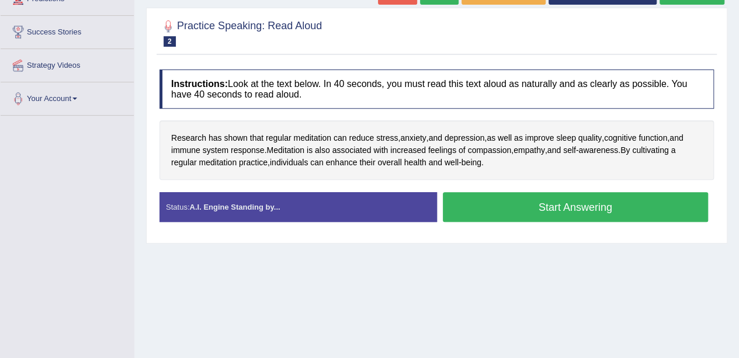
click at [529, 201] on button "Start Answering" at bounding box center [576, 207] width 266 height 30
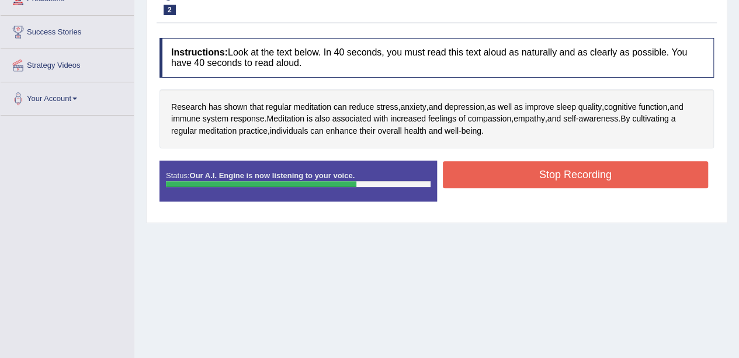
click at [488, 165] on button "Stop Recording" at bounding box center [576, 174] width 266 height 27
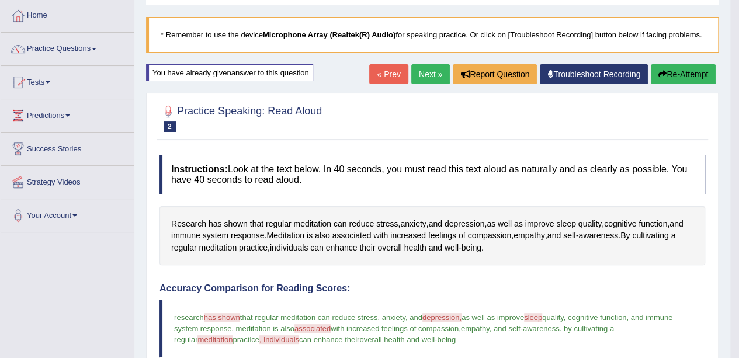
scroll to position [58, 0]
click at [674, 69] on button "Re-Attempt" at bounding box center [682, 74] width 65 height 20
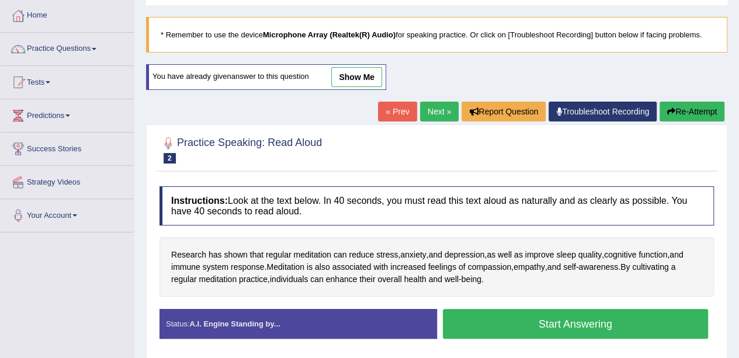
click at [525, 321] on button "Start Answering" at bounding box center [576, 324] width 266 height 30
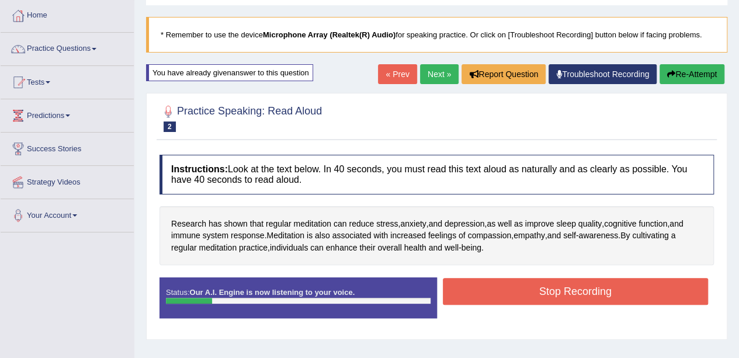
click at [483, 286] on button "Stop Recording" at bounding box center [576, 291] width 266 height 27
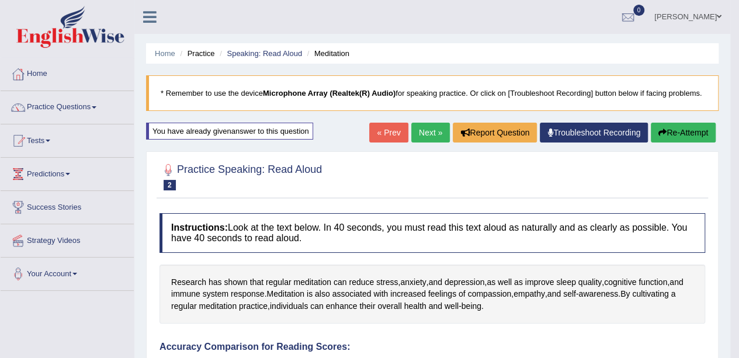
click at [665, 130] on button "Re-Attempt" at bounding box center [682, 133] width 65 height 20
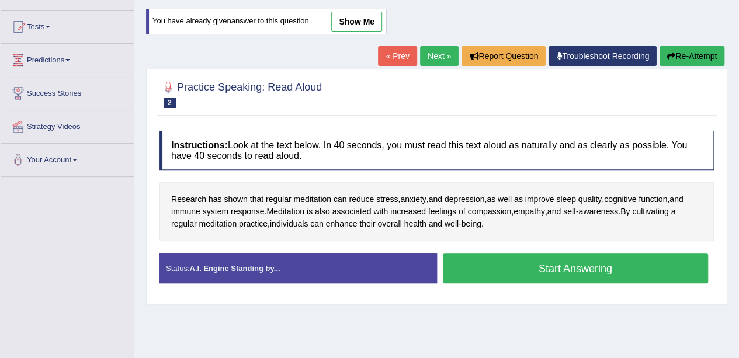
scroll to position [117, 0]
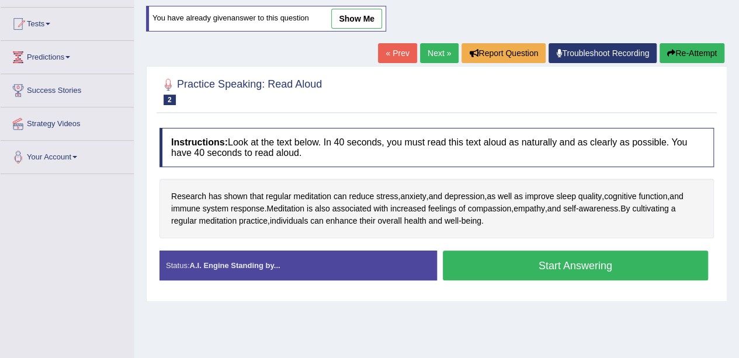
click at [434, 50] on link "Next »" at bounding box center [439, 53] width 39 height 20
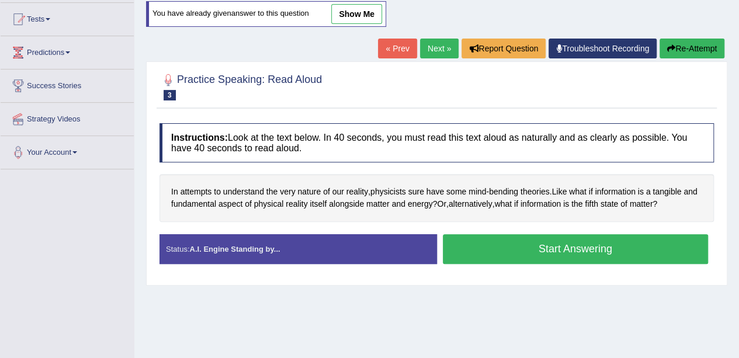
scroll to position [58, 0]
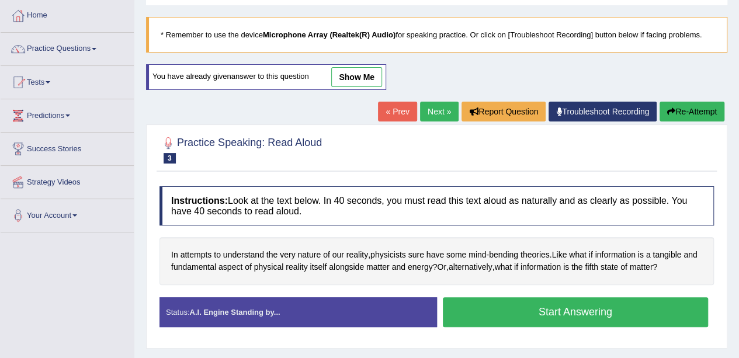
click at [398, 111] on link "« Prev" at bounding box center [397, 112] width 39 height 20
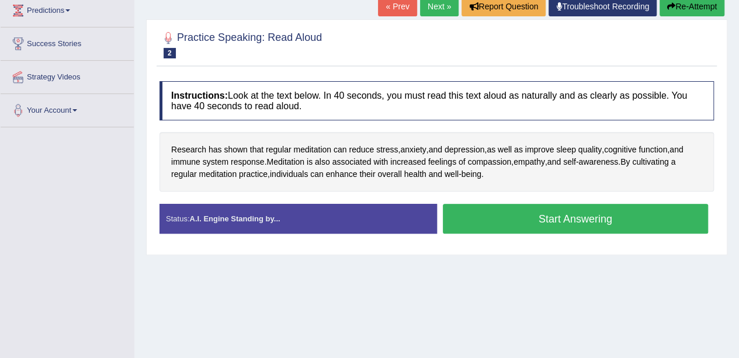
scroll to position [175, 0]
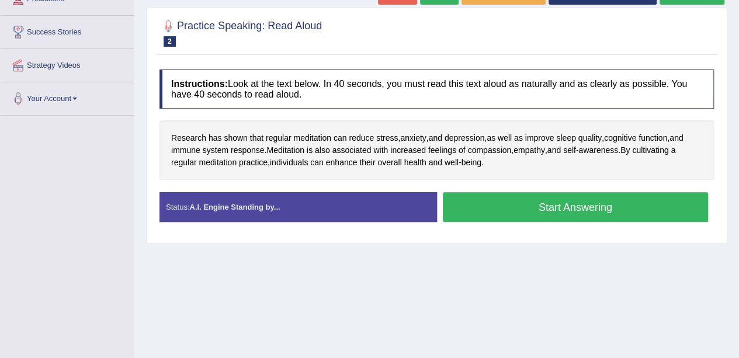
click at [481, 202] on button "Start Answering" at bounding box center [576, 207] width 266 height 30
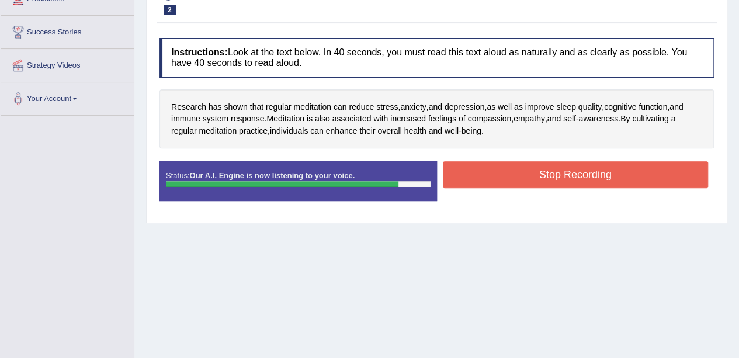
click at [501, 168] on button "Stop Recording" at bounding box center [576, 174] width 266 height 27
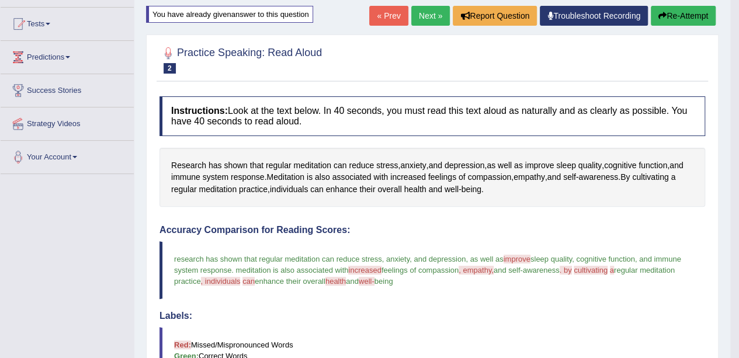
scroll to position [0, 0]
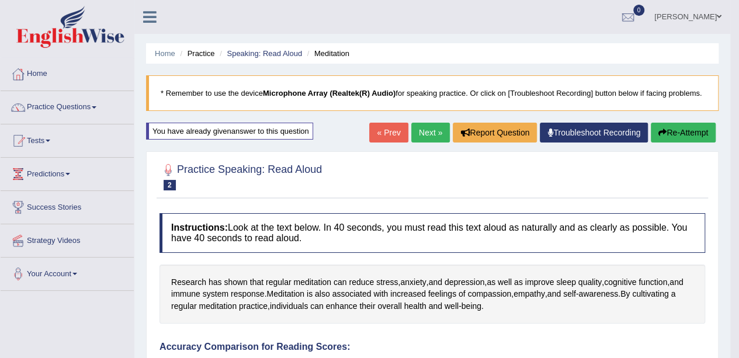
click at [681, 131] on button "Re-Attempt" at bounding box center [682, 133] width 65 height 20
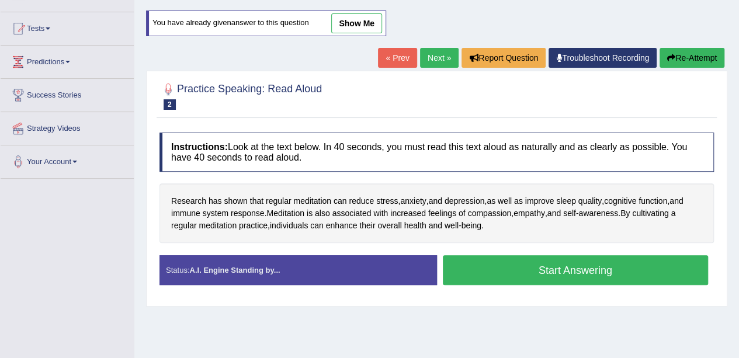
scroll to position [117, 0]
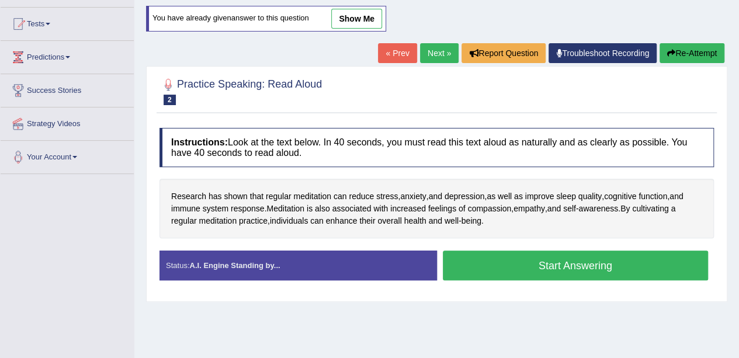
click at [514, 262] on button "Start Answering" at bounding box center [576, 265] width 266 height 30
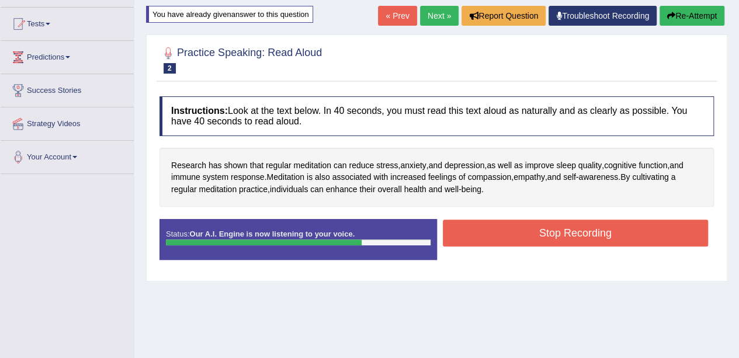
click at [516, 234] on button "Stop Recording" at bounding box center [576, 233] width 266 height 27
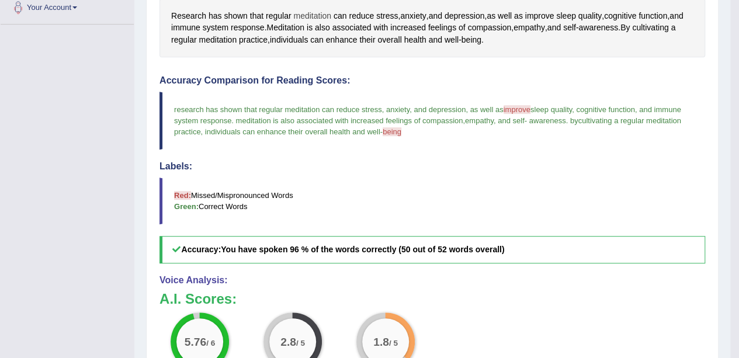
scroll to position [91, 0]
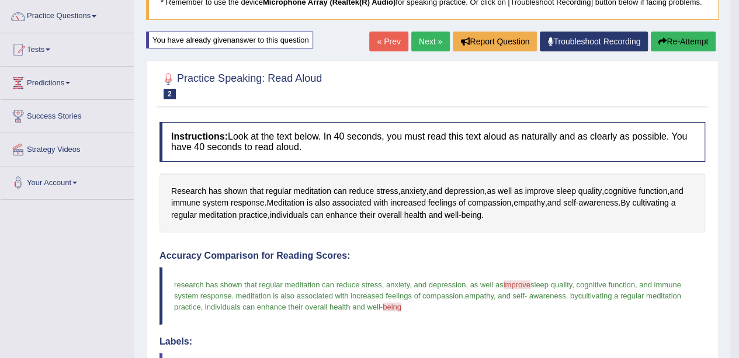
click at [428, 33] on link "Next »" at bounding box center [430, 42] width 39 height 20
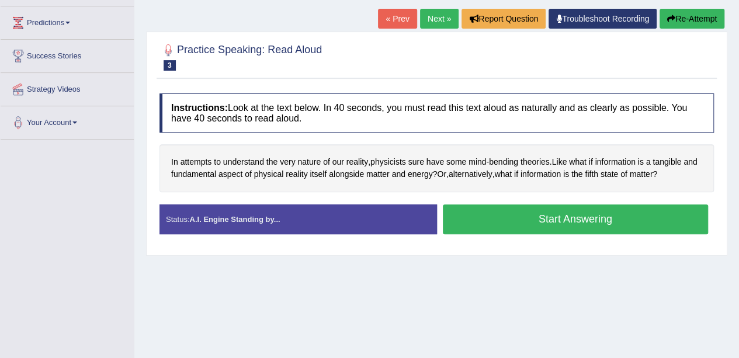
scroll to position [175, 0]
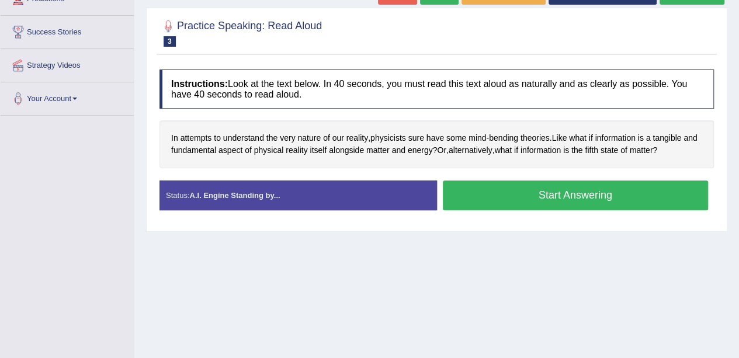
click at [518, 189] on button "Start Answering" at bounding box center [576, 195] width 266 height 30
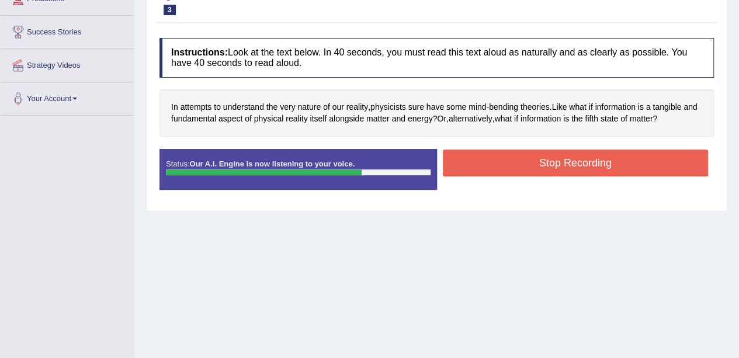
click at [537, 167] on button "Stop Recording" at bounding box center [576, 162] width 266 height 27
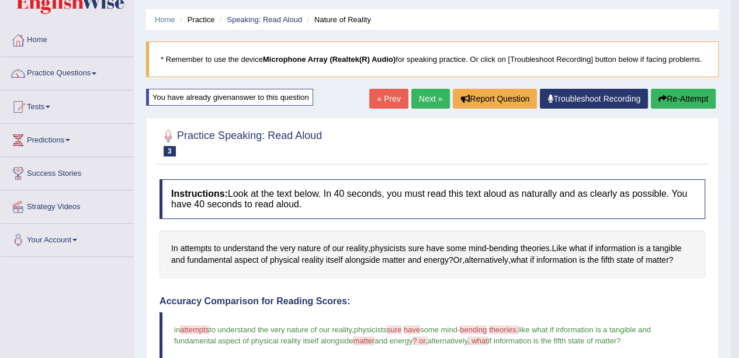
scroll to position [0, 0]
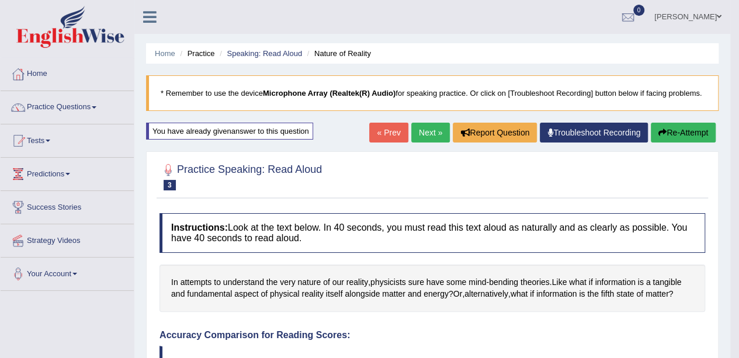
click at [662, 133] on icon "button" at bounding box center [662, 132] width 8 height 8
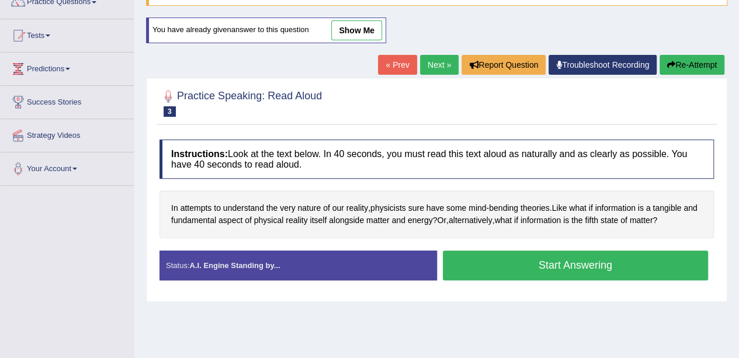
scroll to position [117, 0]
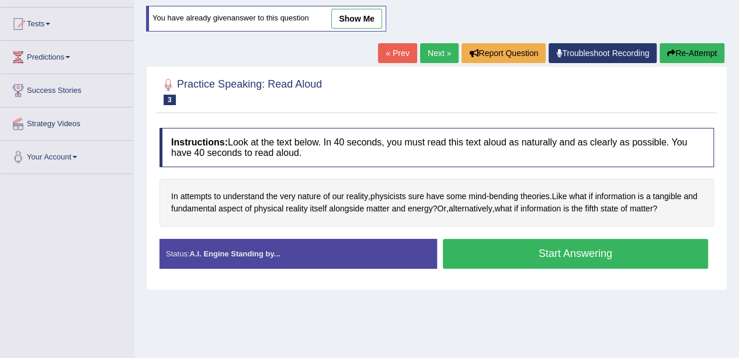
click at [519, 250] on button "Start Answering" at bounding box center [576, 254] width 266 height 30
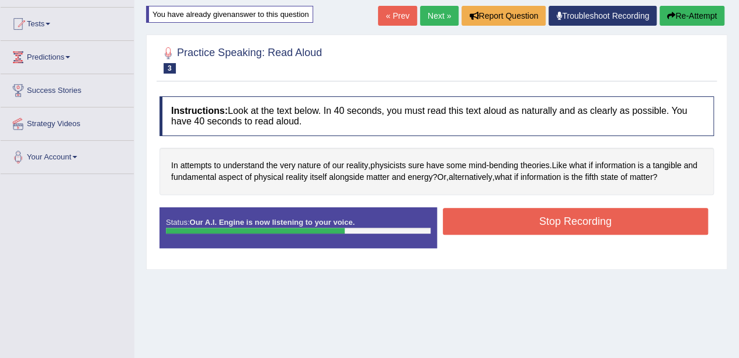
click at [528, 222] on button "Stop Recording" at bounding box center [576, 221] width 266 height 27
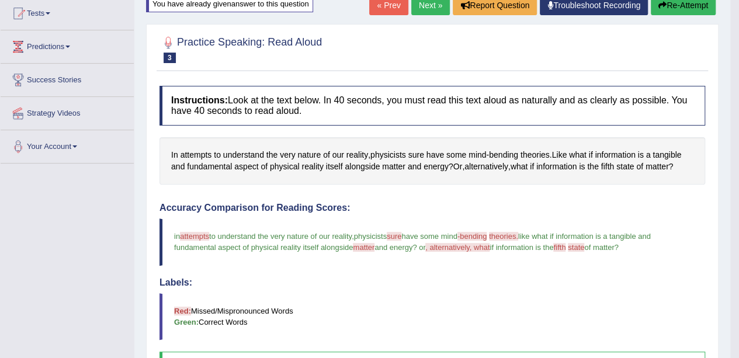
scroll to position [126, 0]
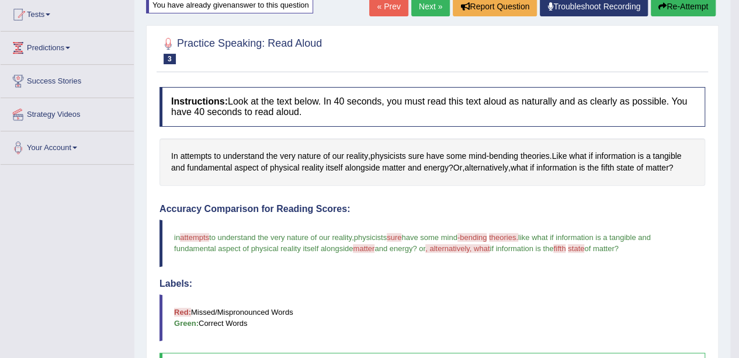
click at [676, 9] on button "Re-Attempt" at bounding box center [682, 6] width 65 height 20
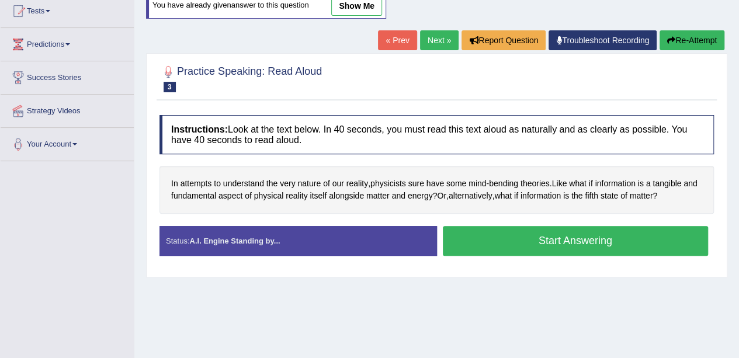
click at [486, 233] on button "Start Answering" at bounding box center [576, 241] width 266 height 30
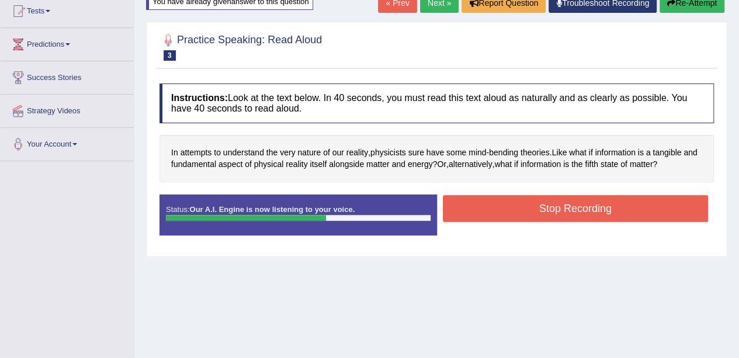
click at [523, 214] on button "Stop Recording" at bounding box center [576, 208] width 266 height 27
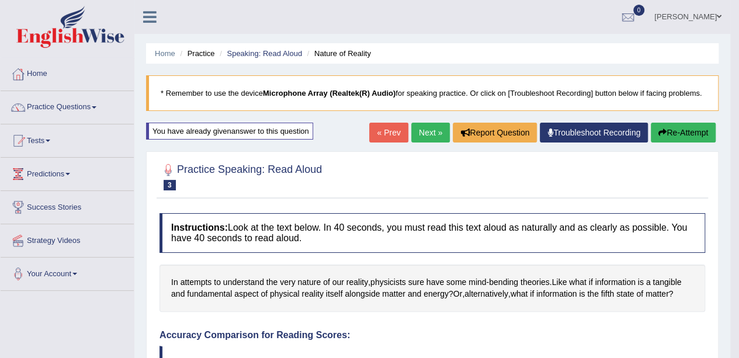
click at [665, 129] on button "Re-Attempt" at bounding box center [682, 133] width 65 height 20
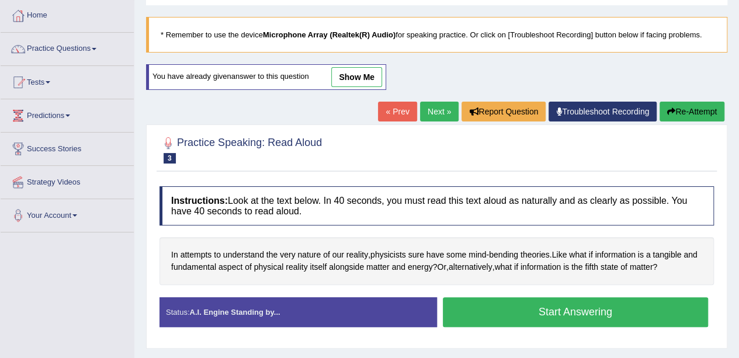
scroll to position [117, 0]
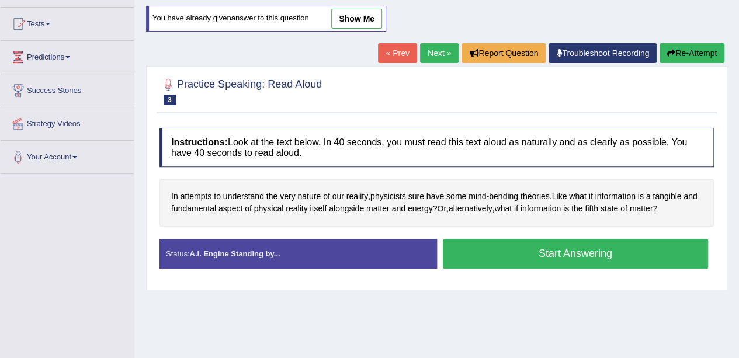
click at [527, 249] on button "Start Answering" at bounding box center [576, 254] width 266 height 30
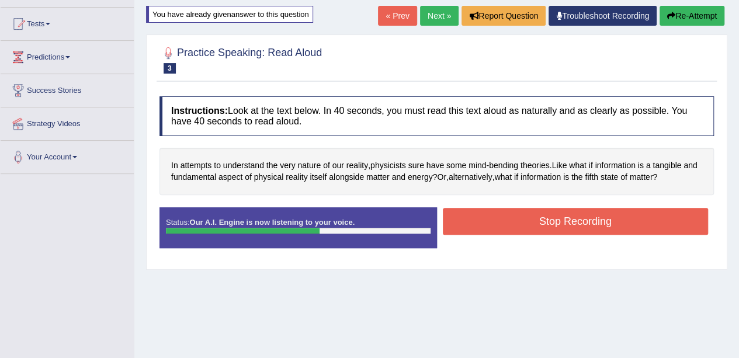
click at [529, 227] on button "Stop Recording" at bounding box center [576, 221] width 266 height 27
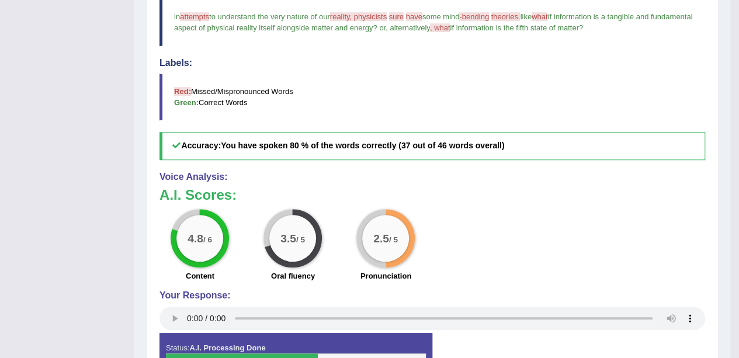
scroll to position [350, 0]
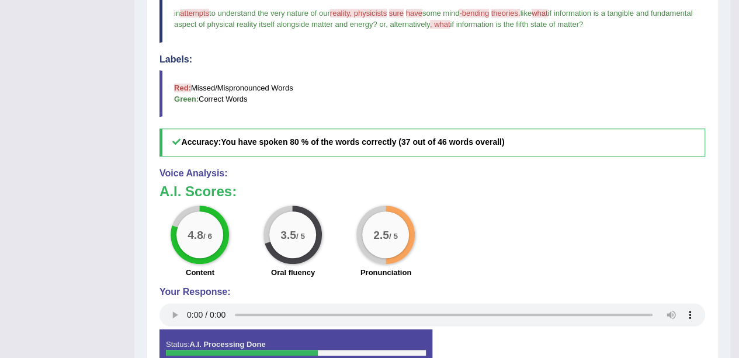
click at [54, 335] on div "Toggle navigation Home Practice Questions Speaking Practice Read Aloud Repeat S…" at bounding box center [365, 37] width 730 height 774
